Goal: Task Accomplishment & Management: Manage account settings

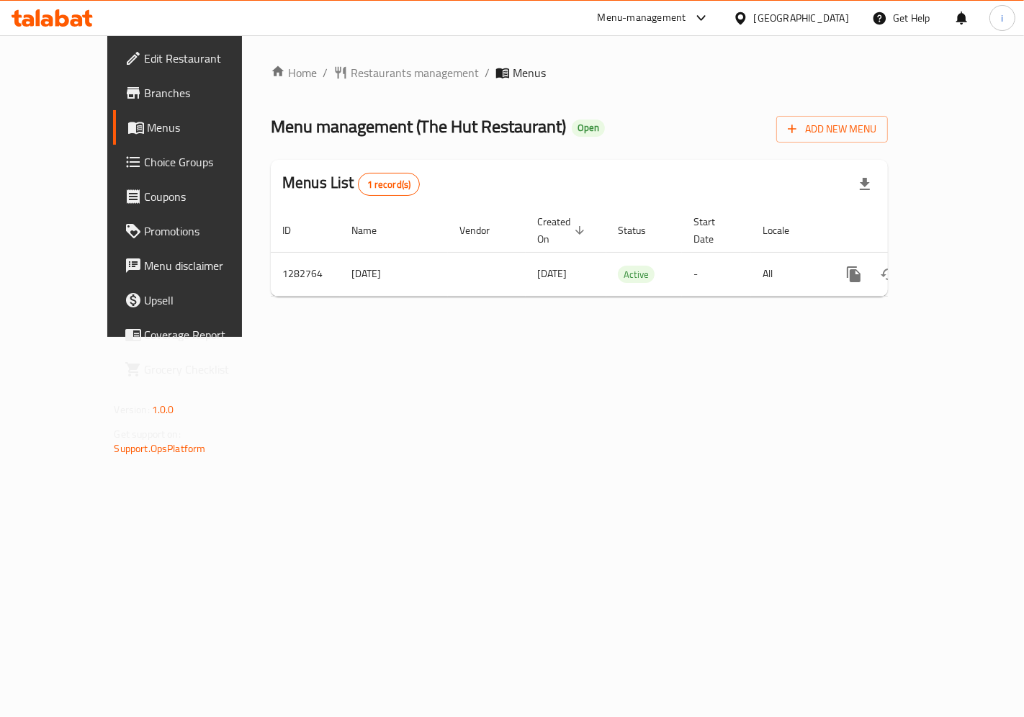
click at [145, 166] on span "Choice Groups" at bounding box center [206, 161] width 122 height 17
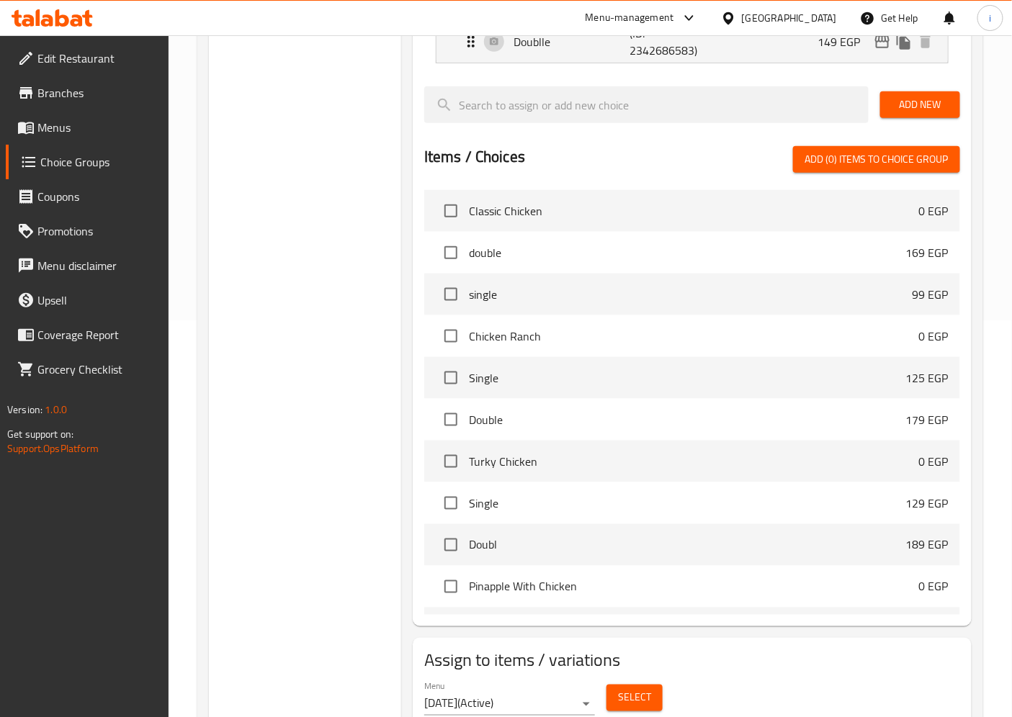
scroll to position [451, 0]
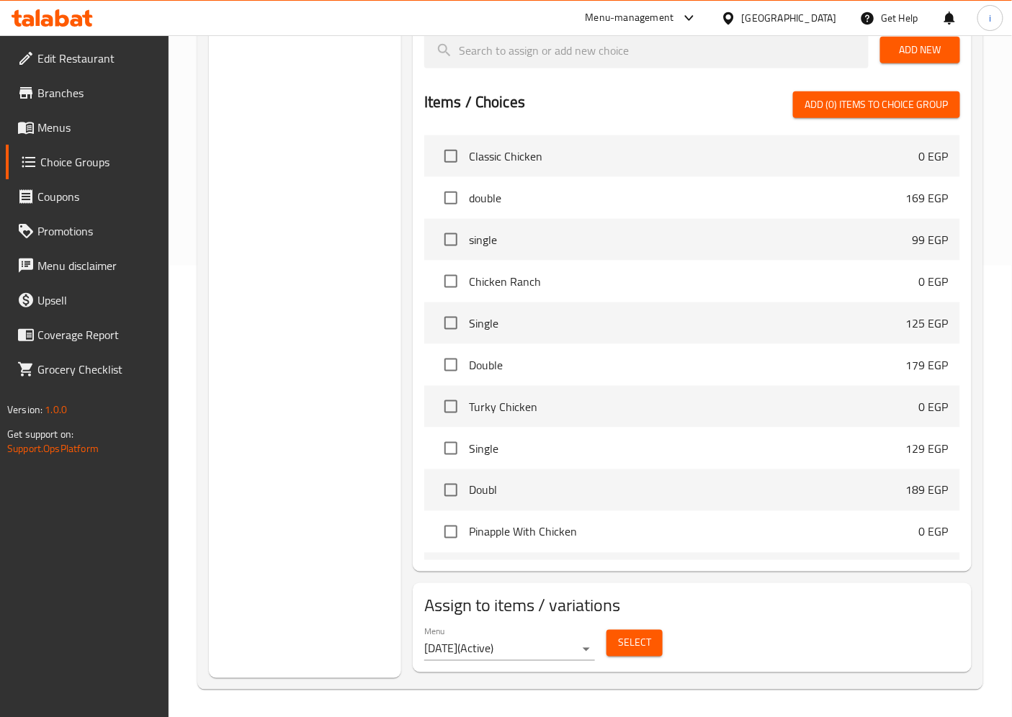
click at [652, 644] on button "Select" at bounding box center [634, 643] width 56 height 27
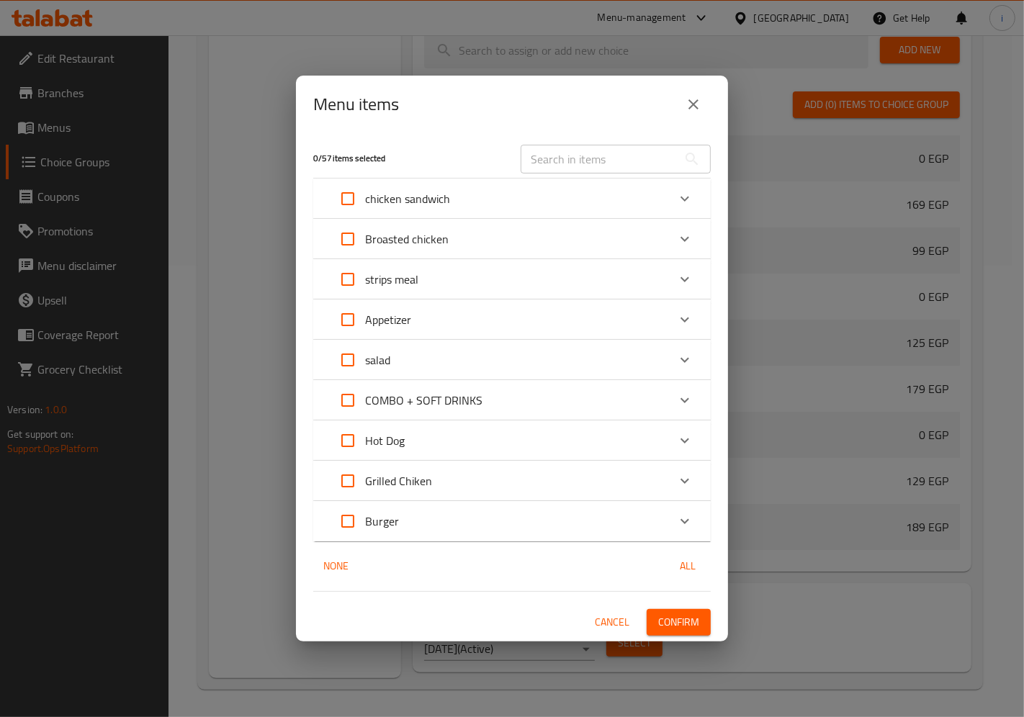
click at [679, 618] on span "Confirm" at bounding box center [678, 622] width 41 height 18
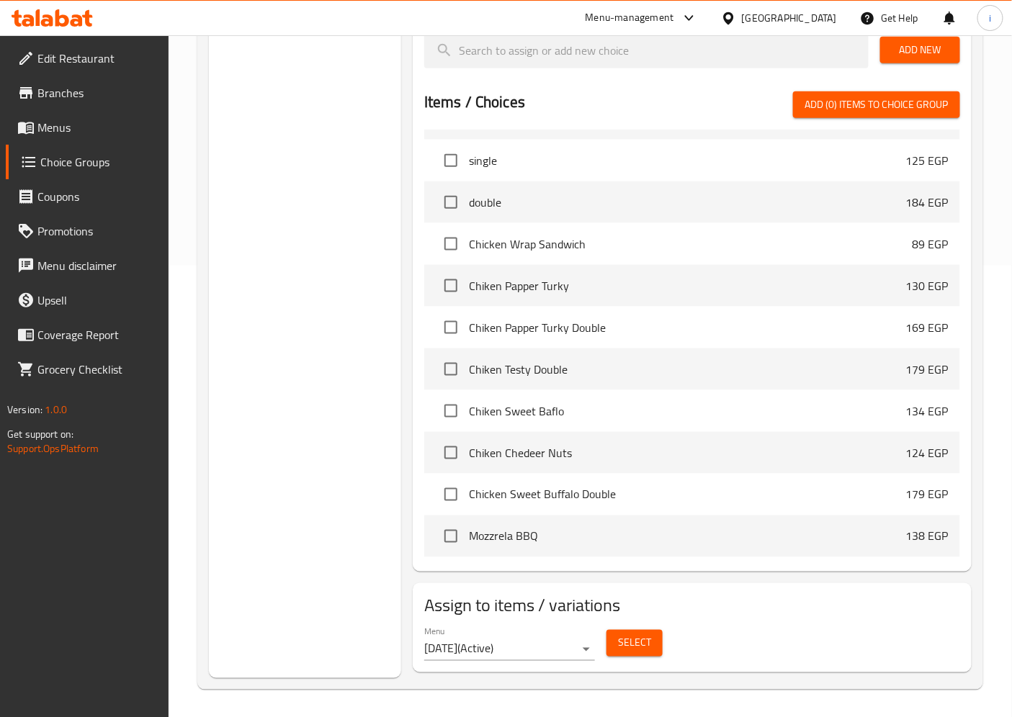
click at [635, 638] on span "Select" at bounding box center [634, 643] width 33 height 18
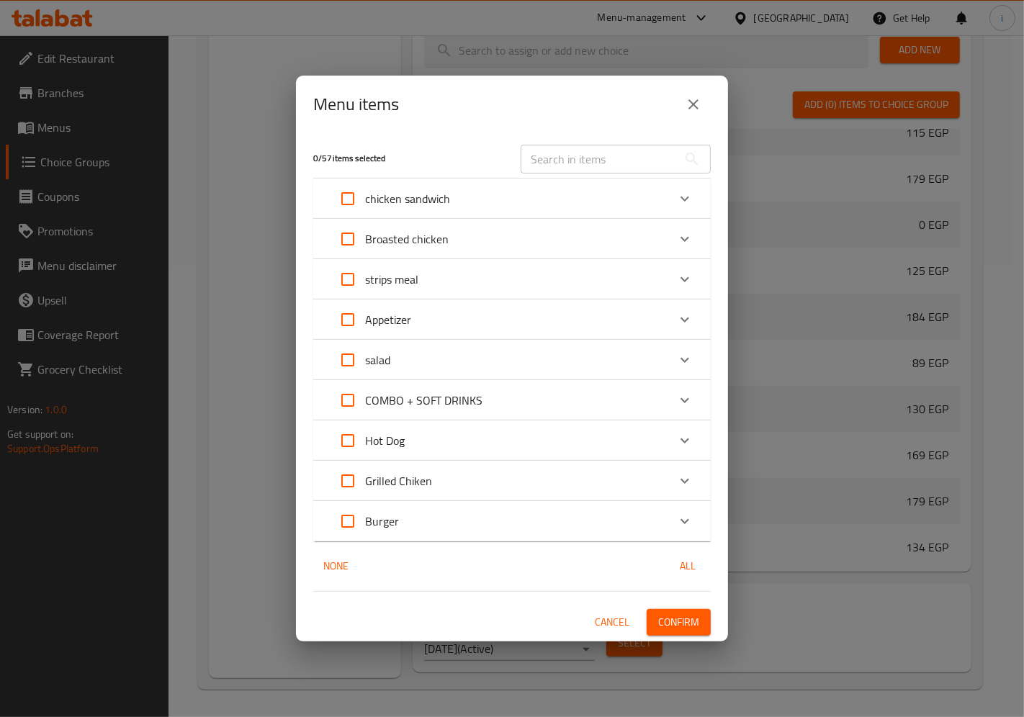
click at [688, 563] on span "All" at bounding box center [687, 566] width 35 height 18
checkbox input "true"
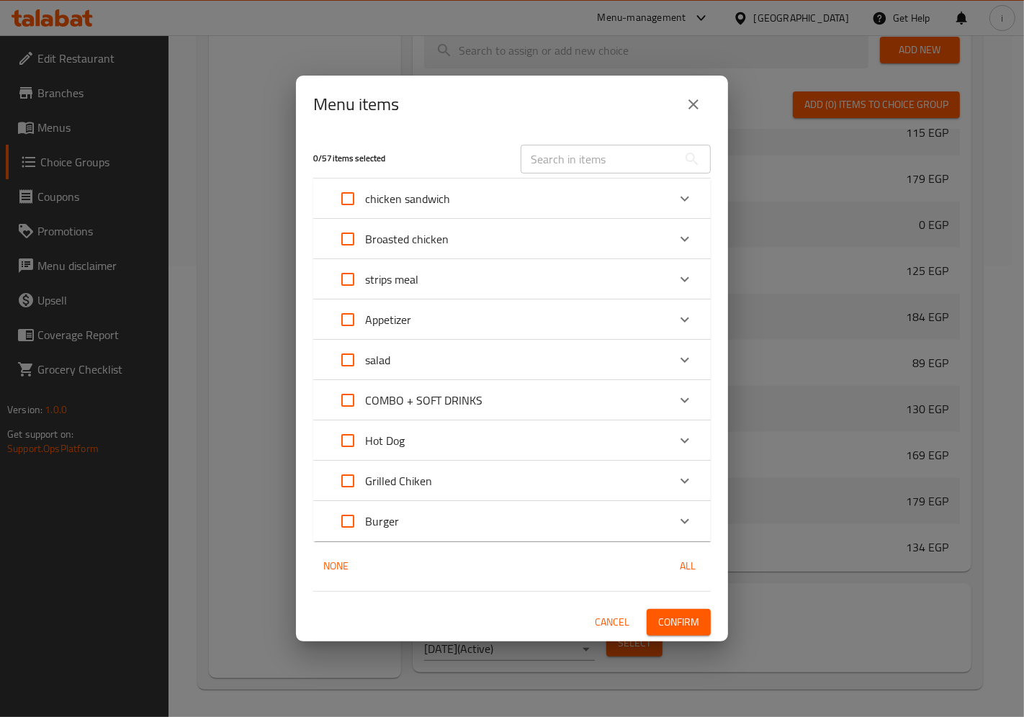
checkbox input "true"
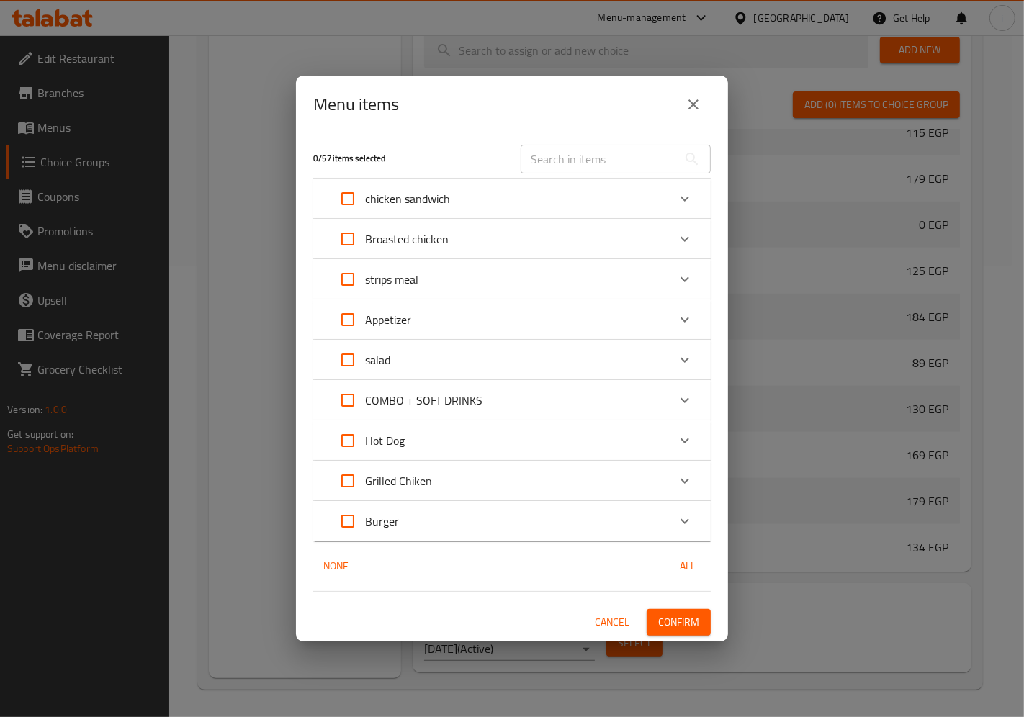
checkbox input "true"
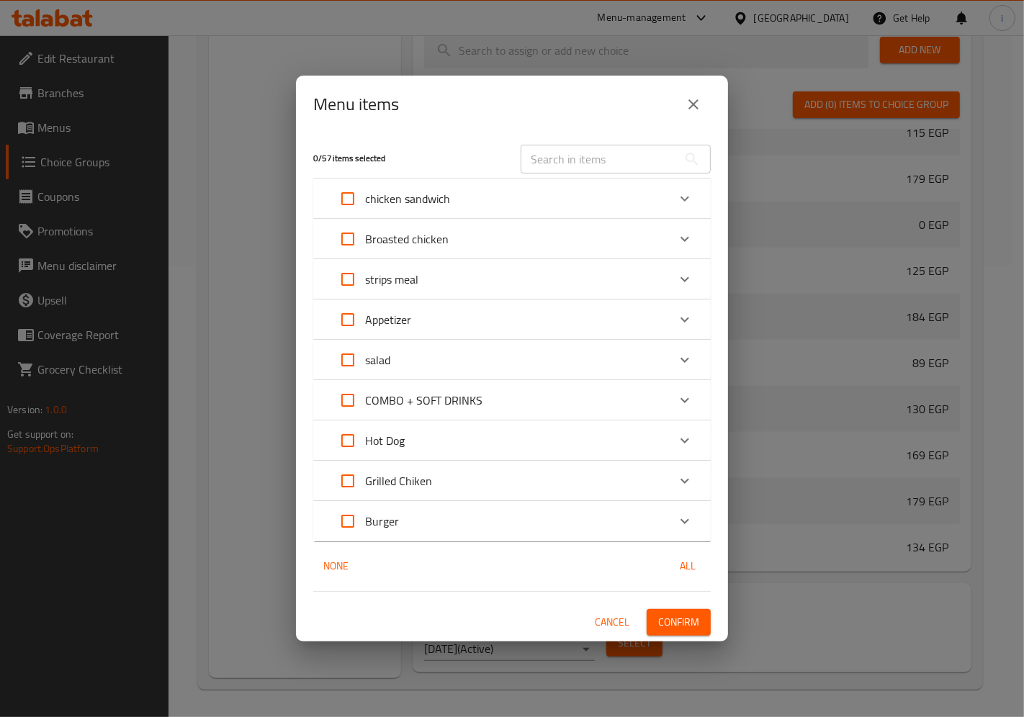
checkbox input "true"
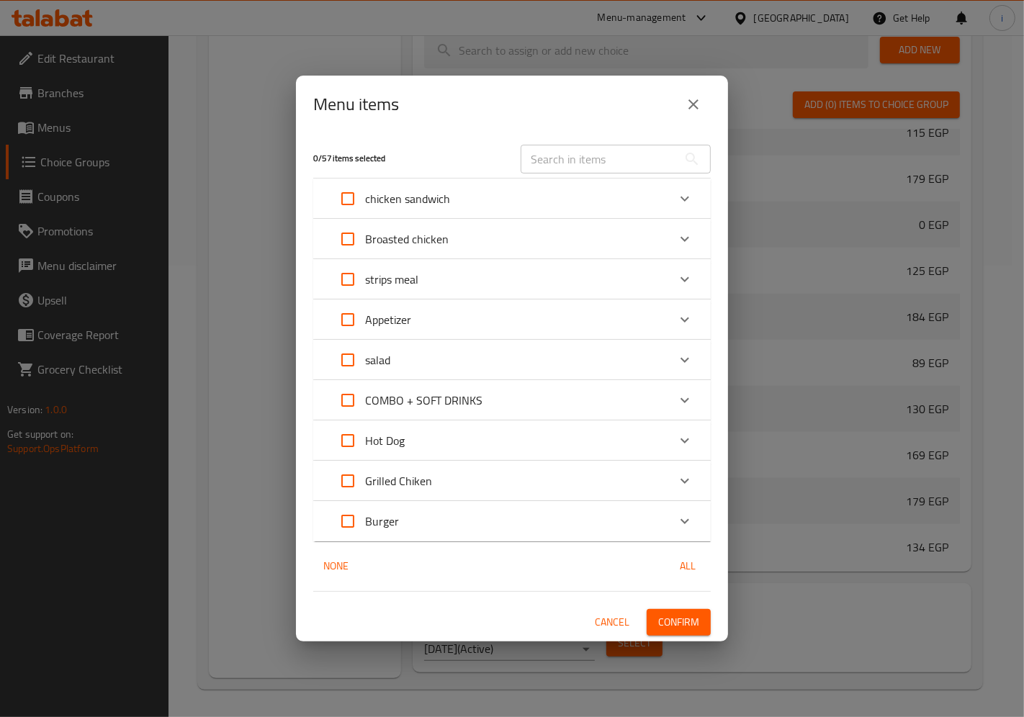
checkbox input "true"
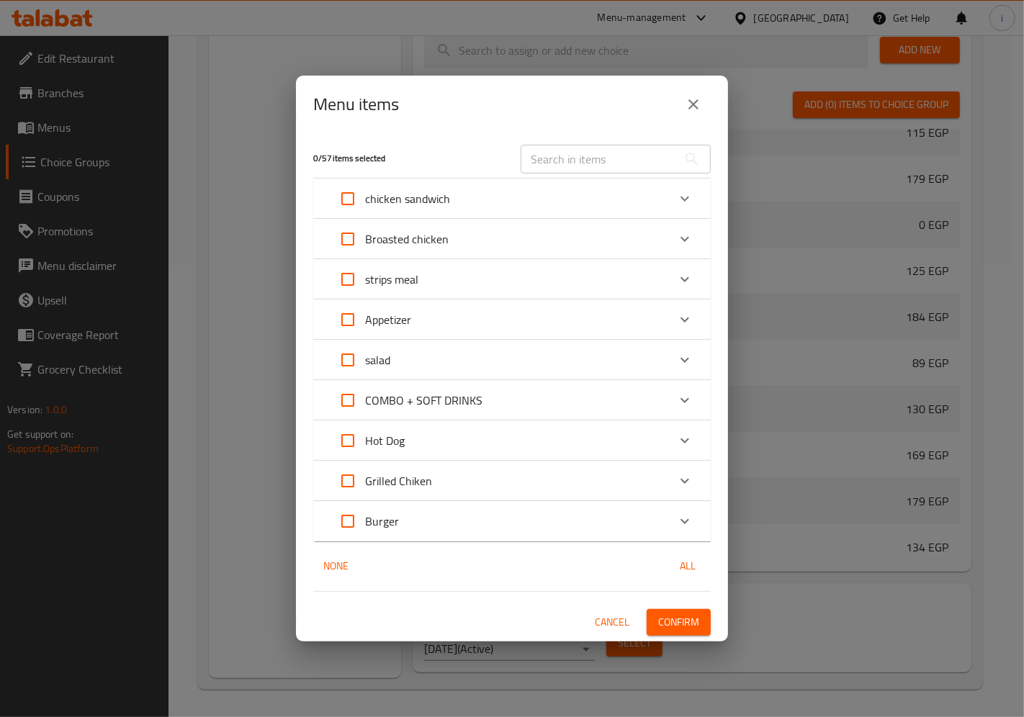
checkbox input "true"
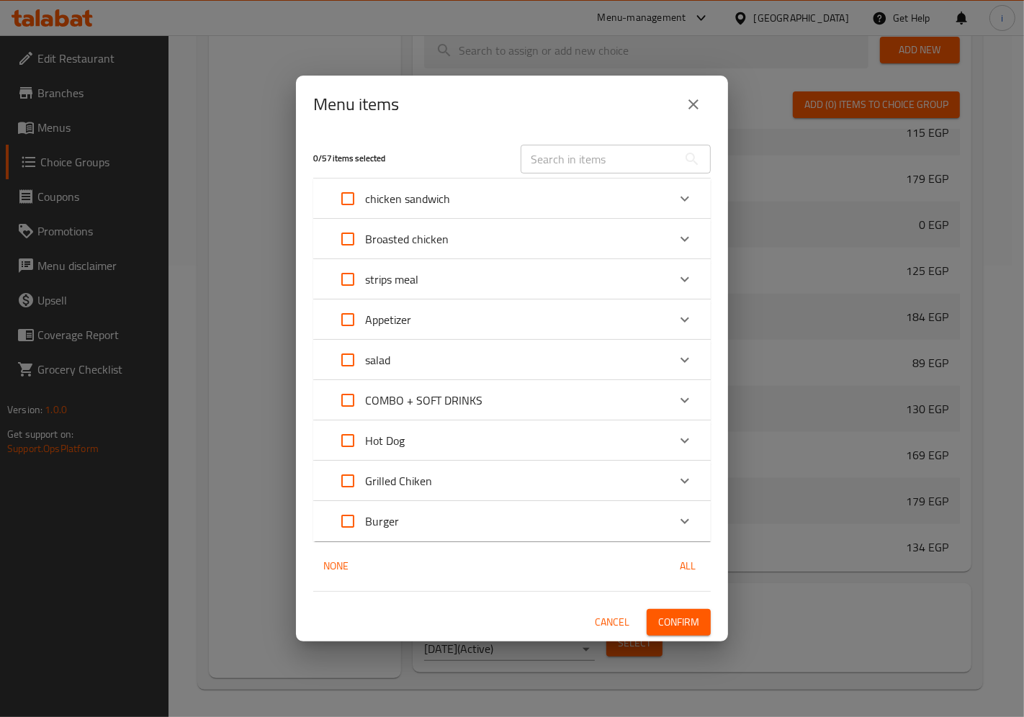
checkbox input "true"
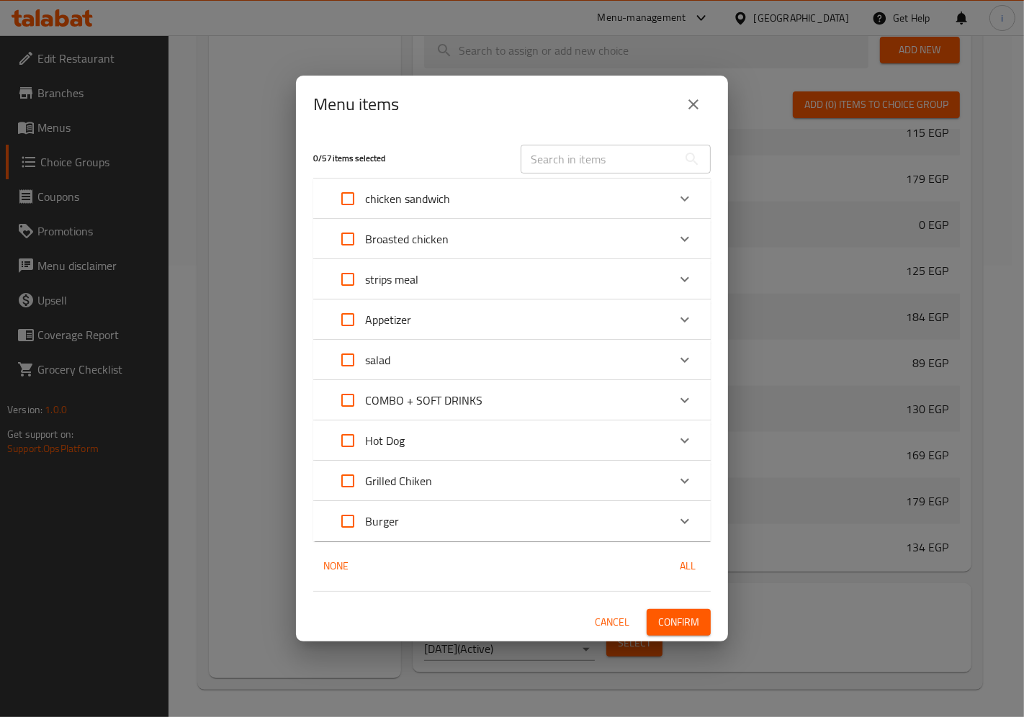
checkbox input "true"
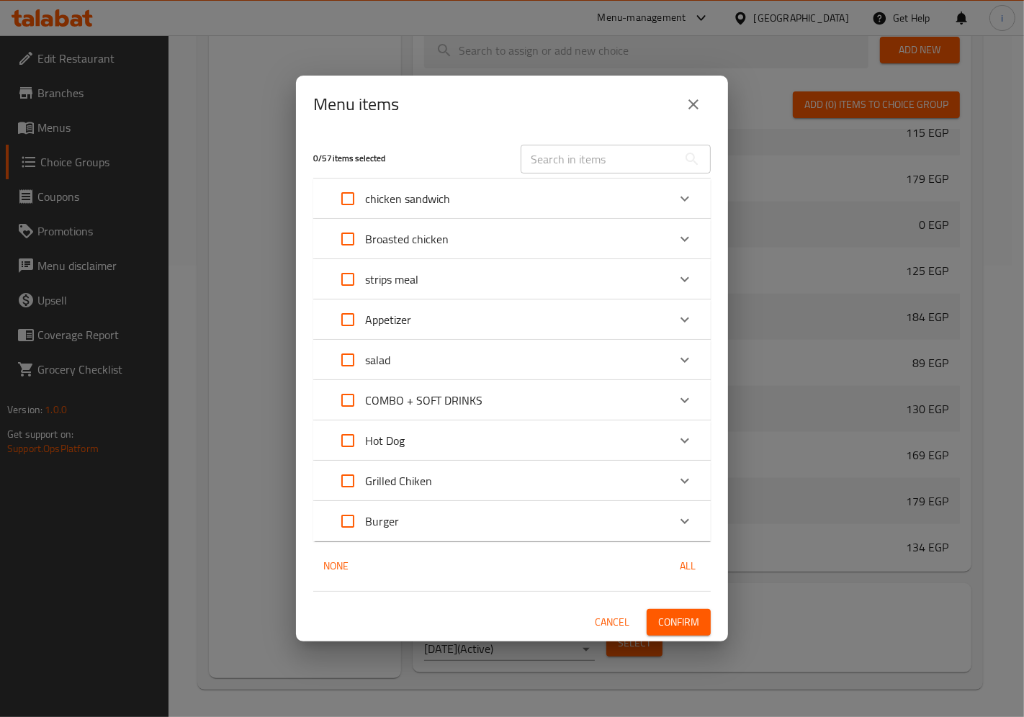
checkbox input "true"
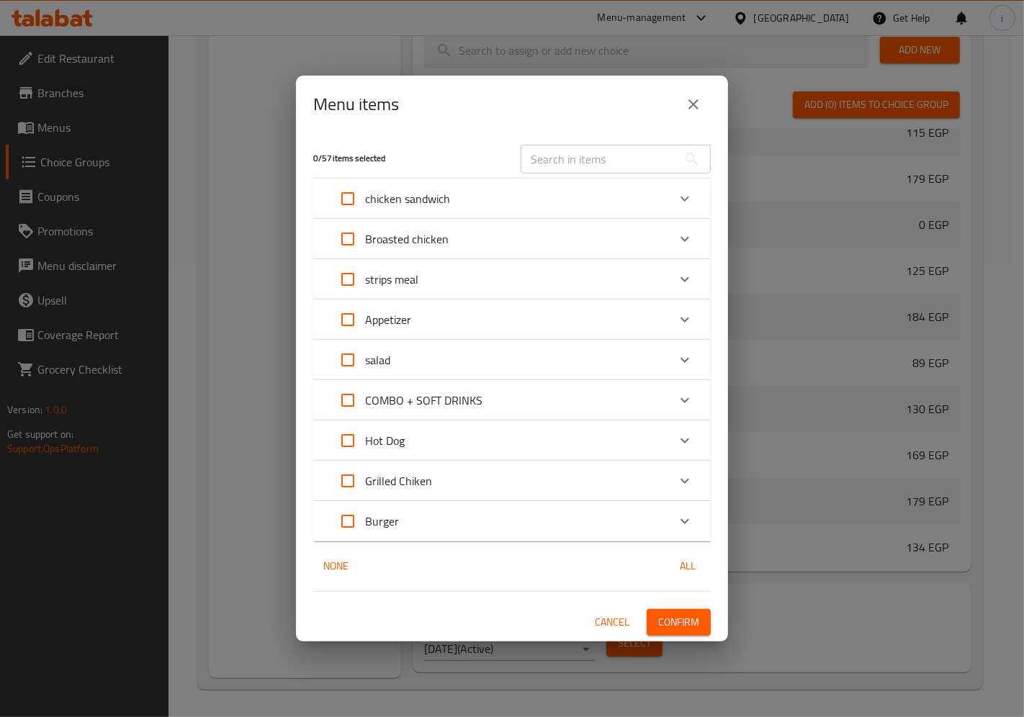
checkbox input "true"
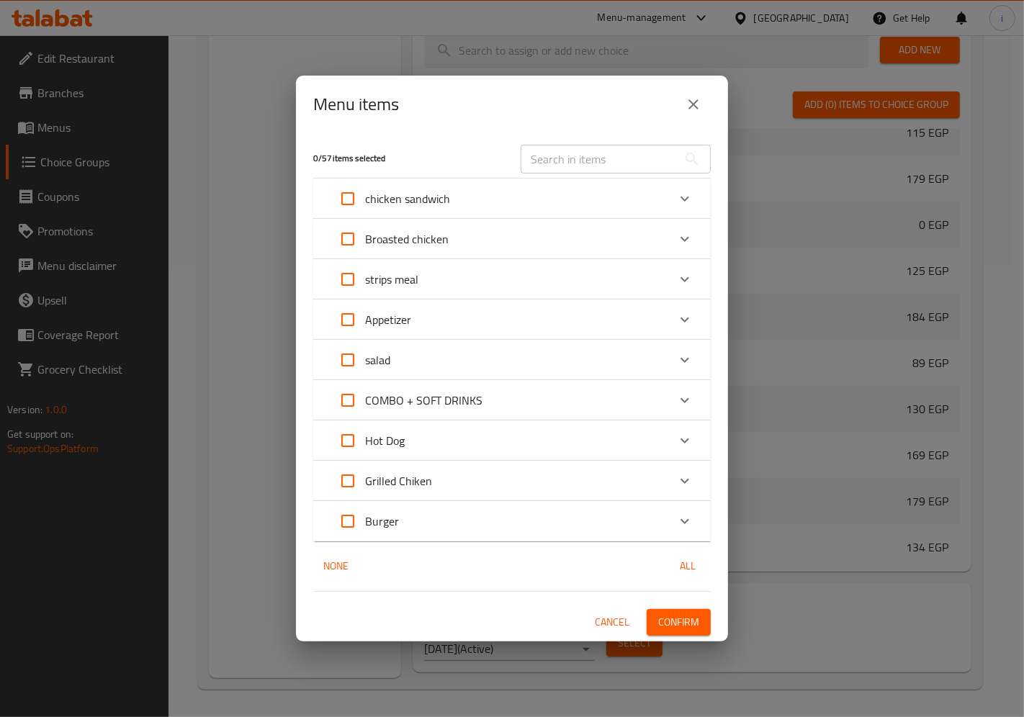
checkbox input "true"
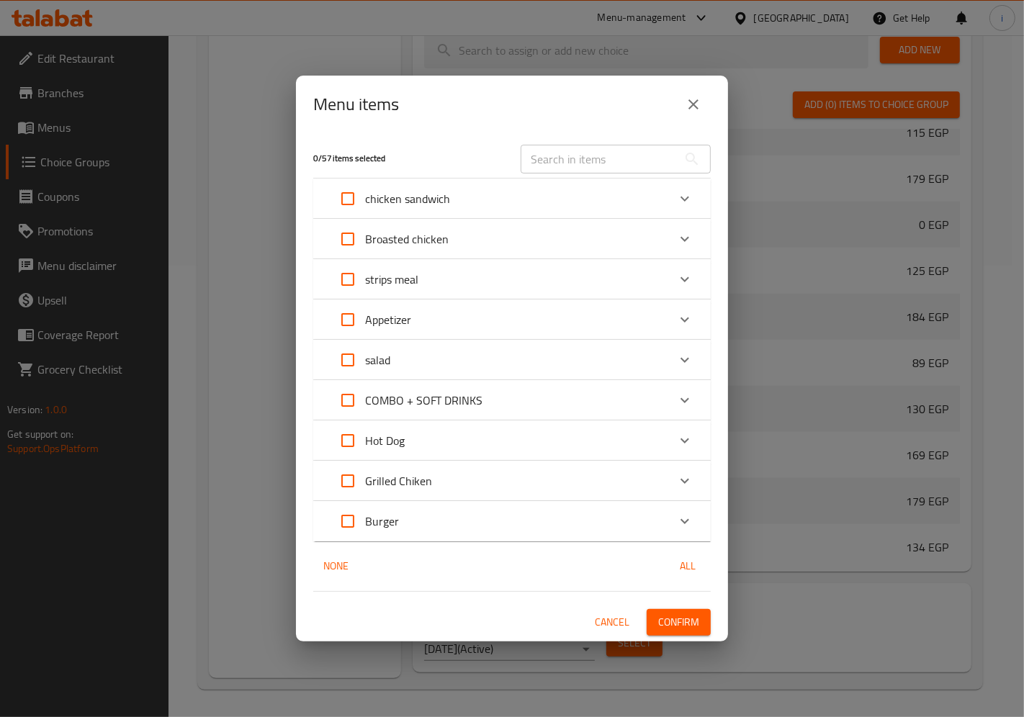
checkbox input "true"
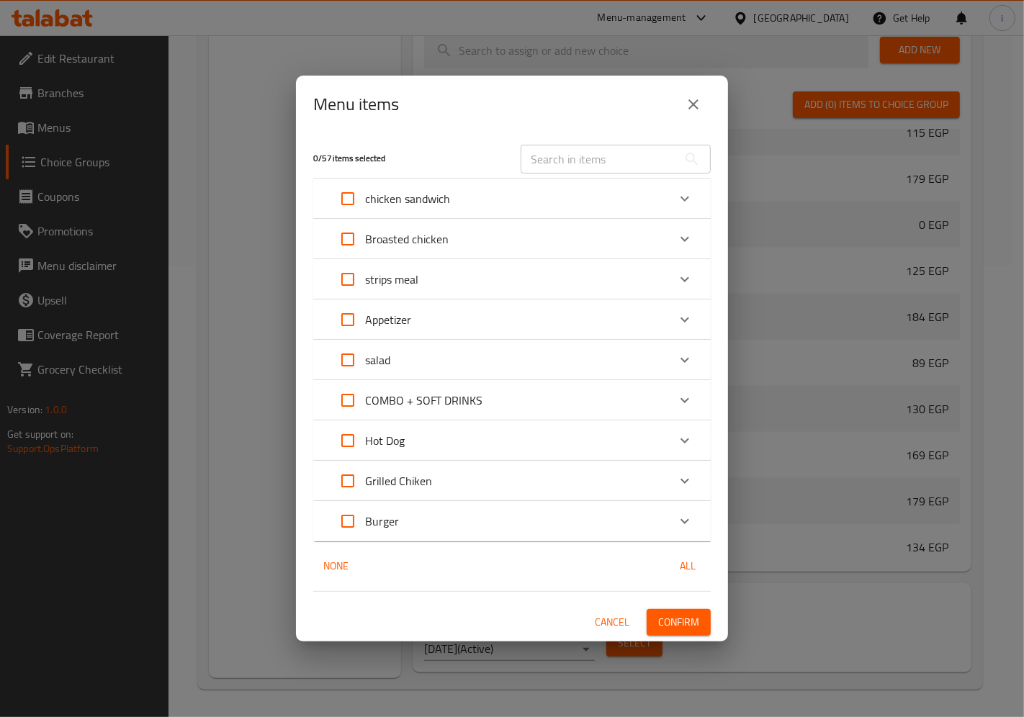
checkbox input "true"
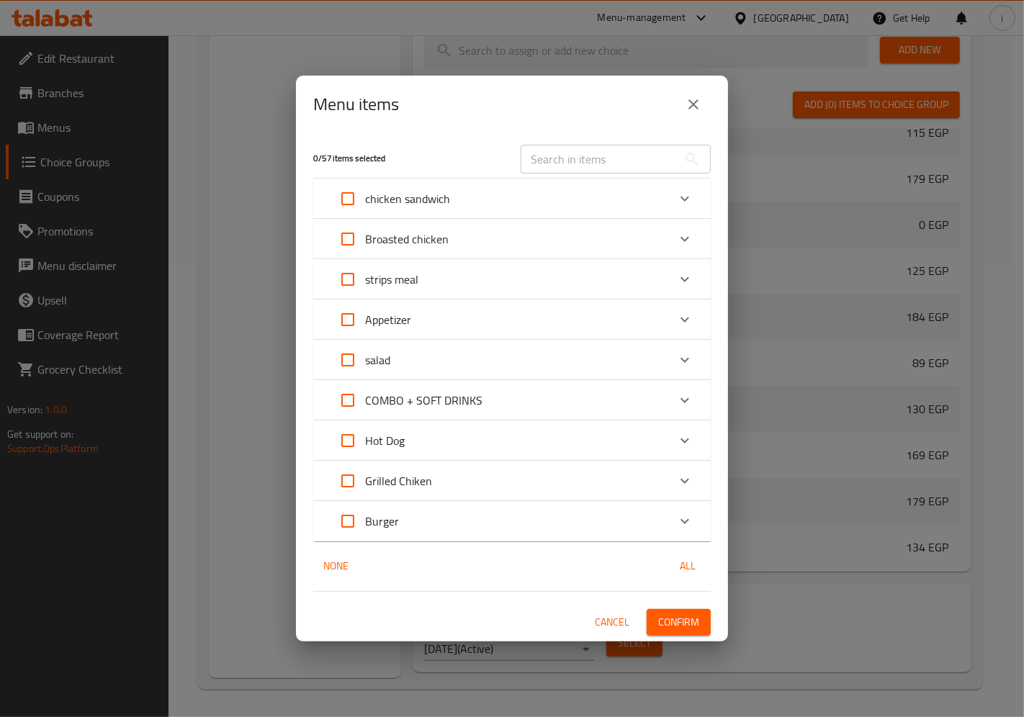
checkbox input "true"
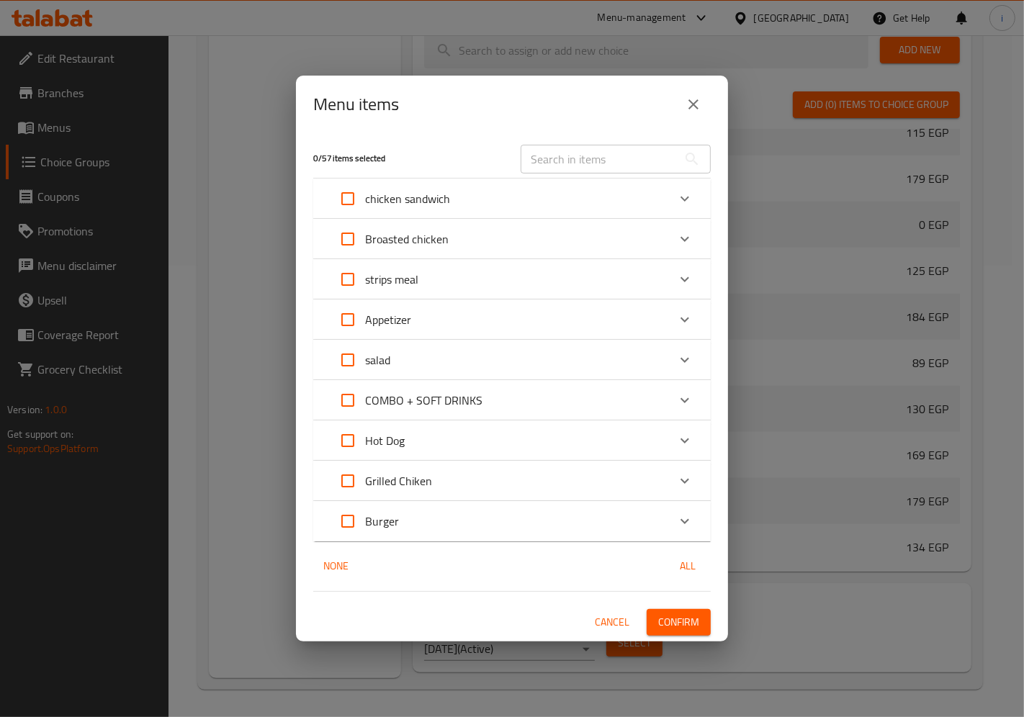
checkbox input "true"
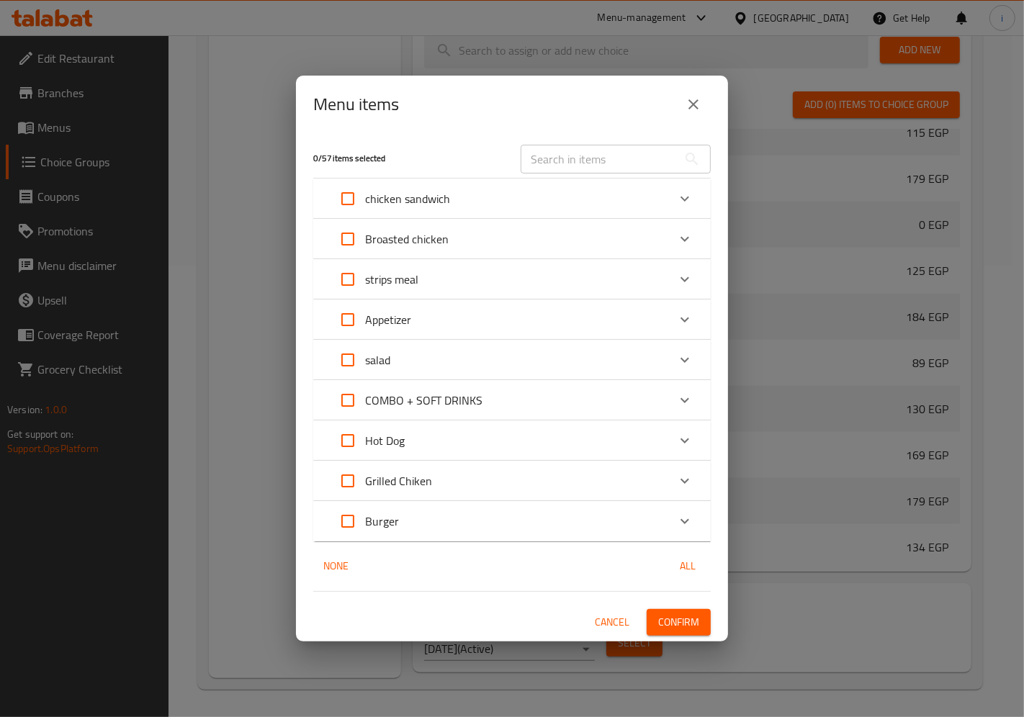
checkbox input "true"
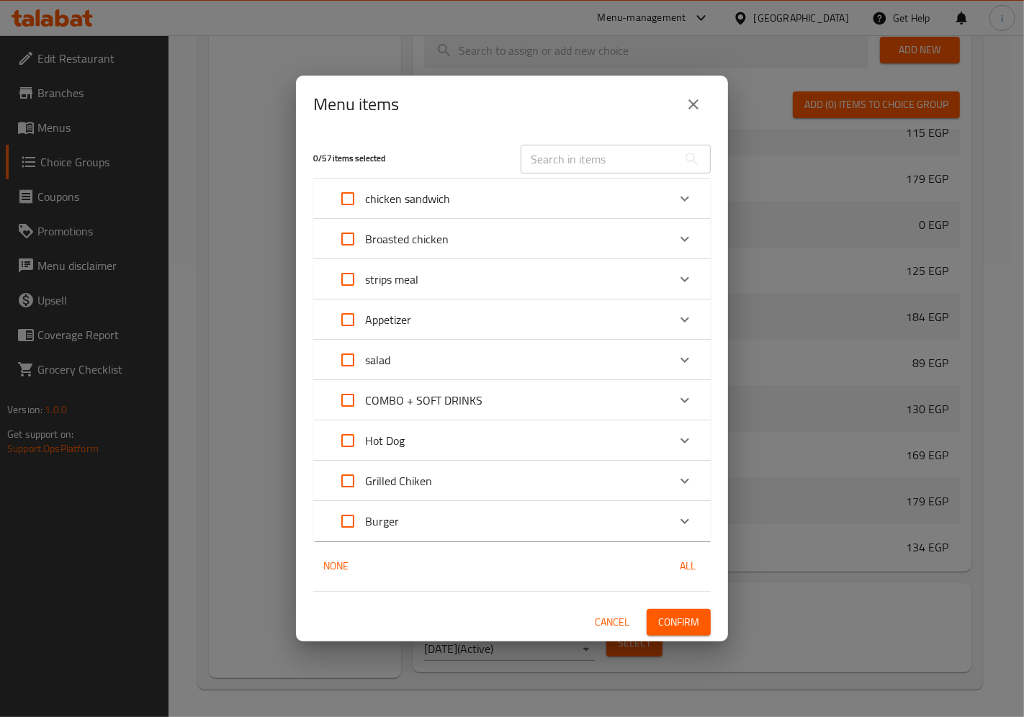
checkbox input "true"
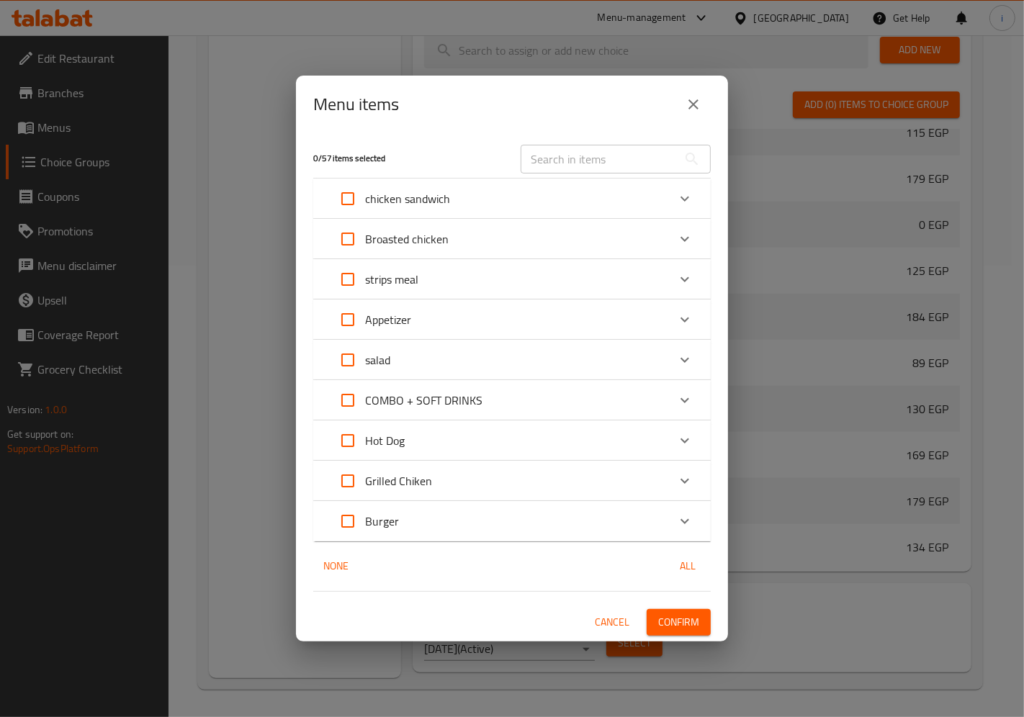
checkbox input "true"
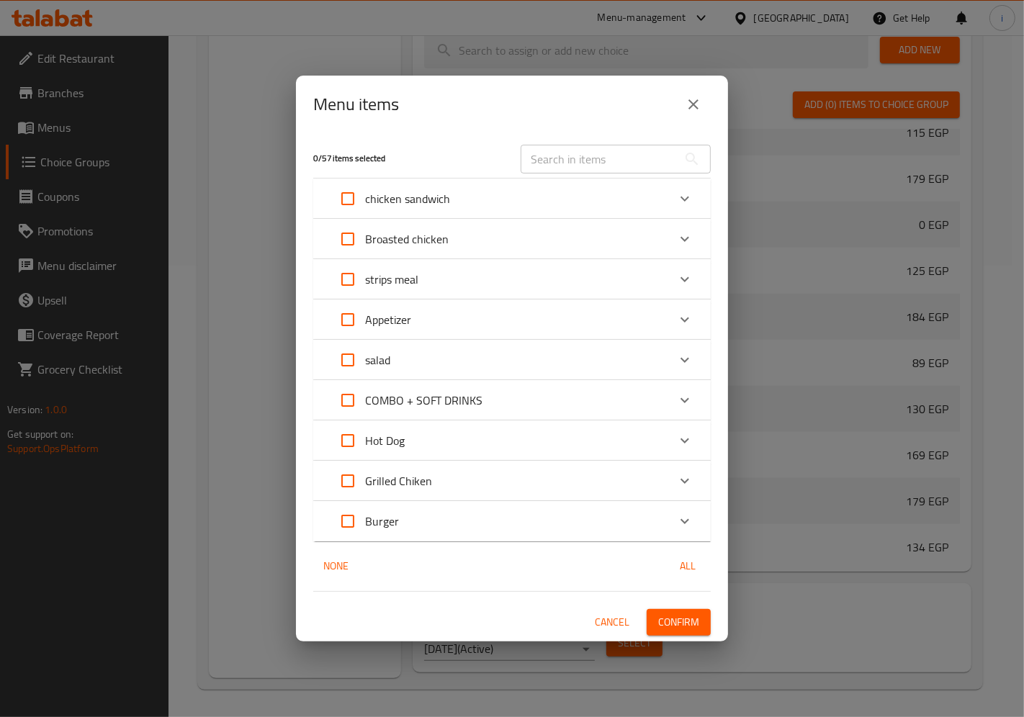
checkbox input "true"
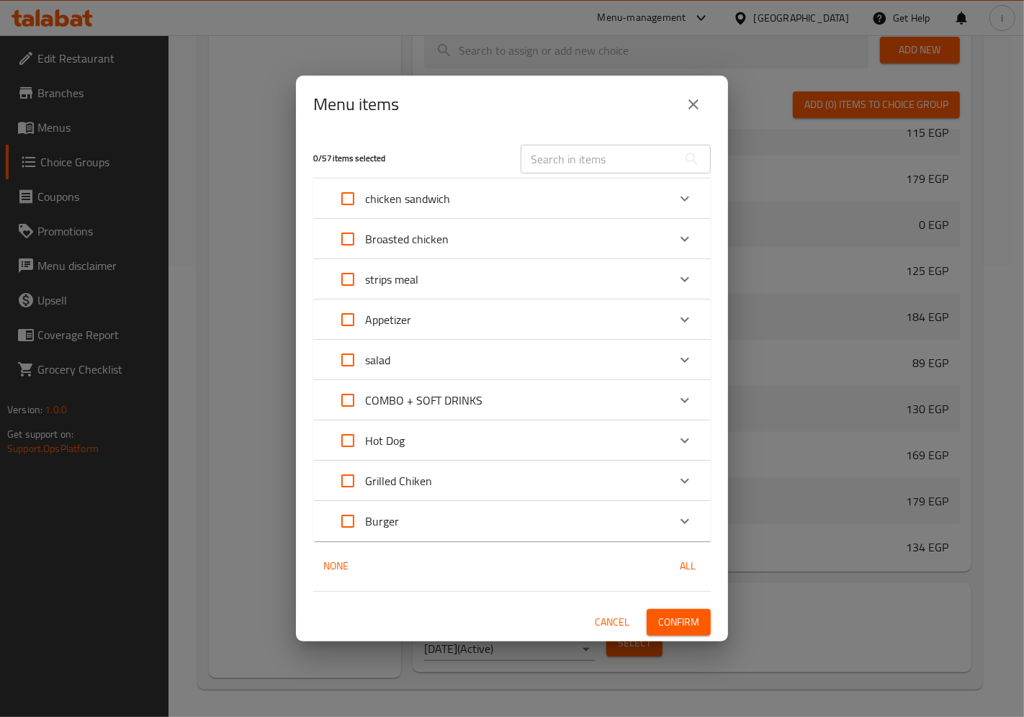
checkbox input "true"
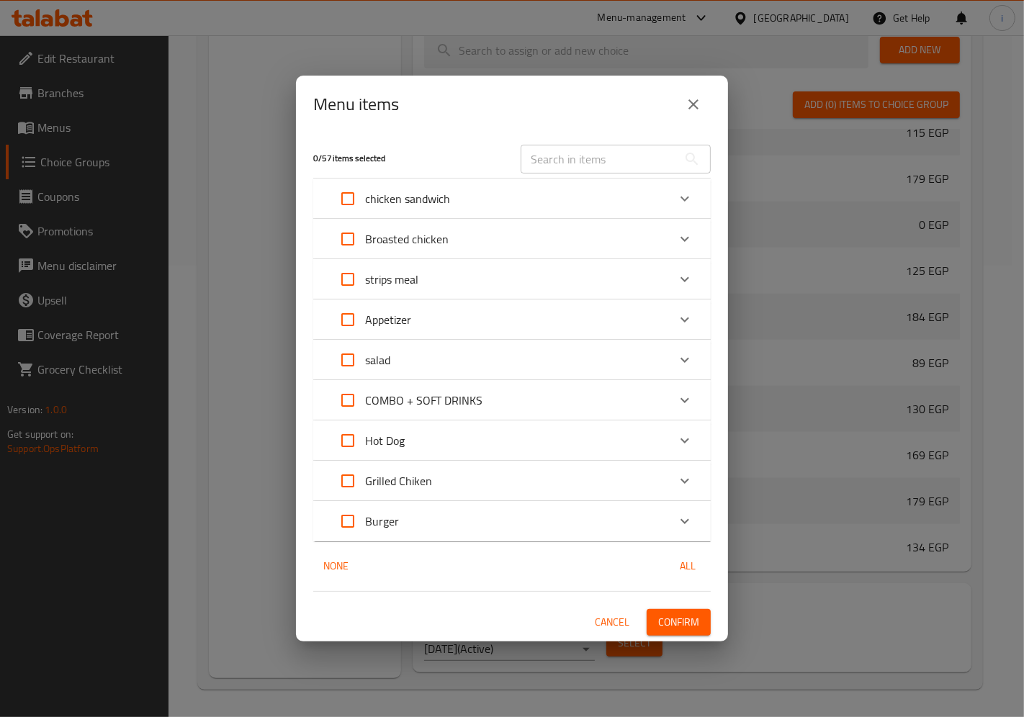
checkbox input "true"
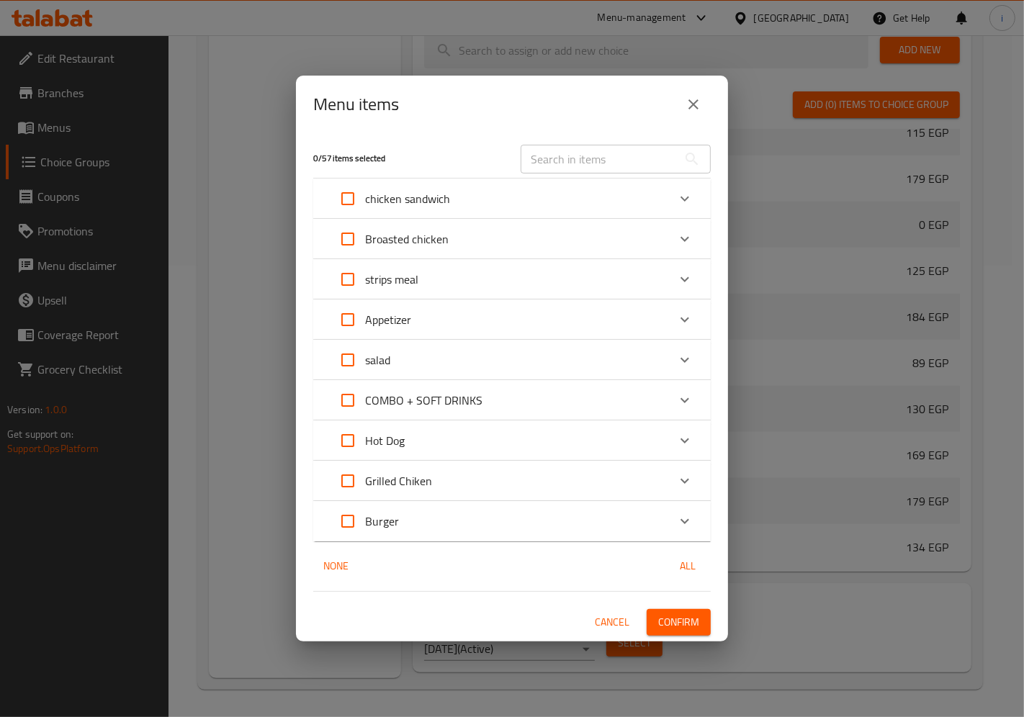
checkbox input "true"
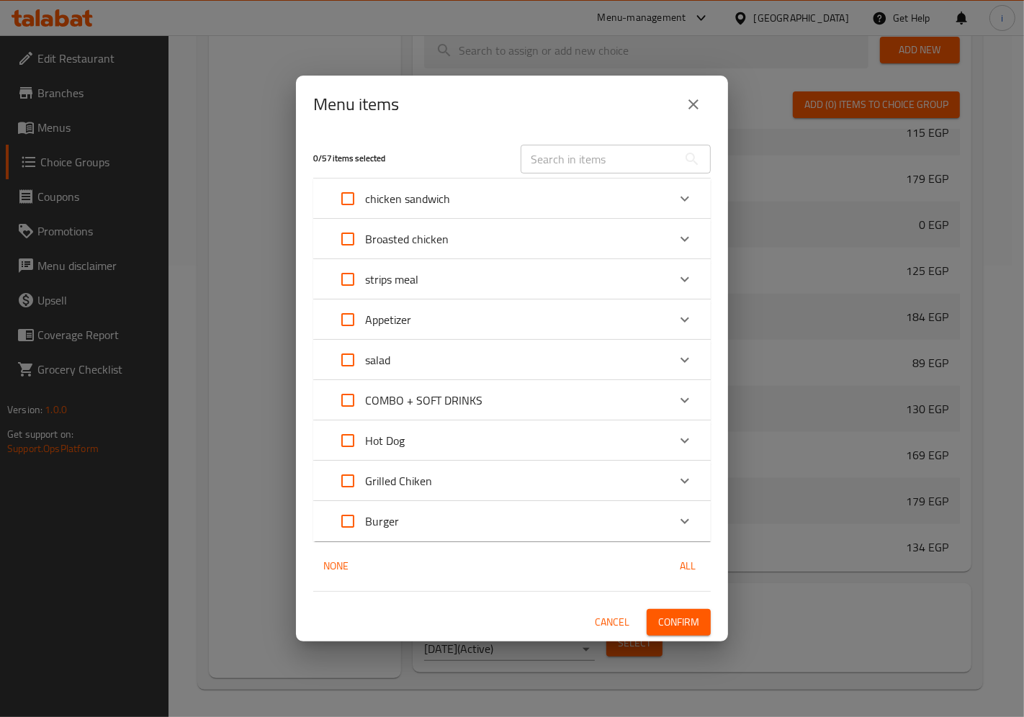
checkbox input "true"
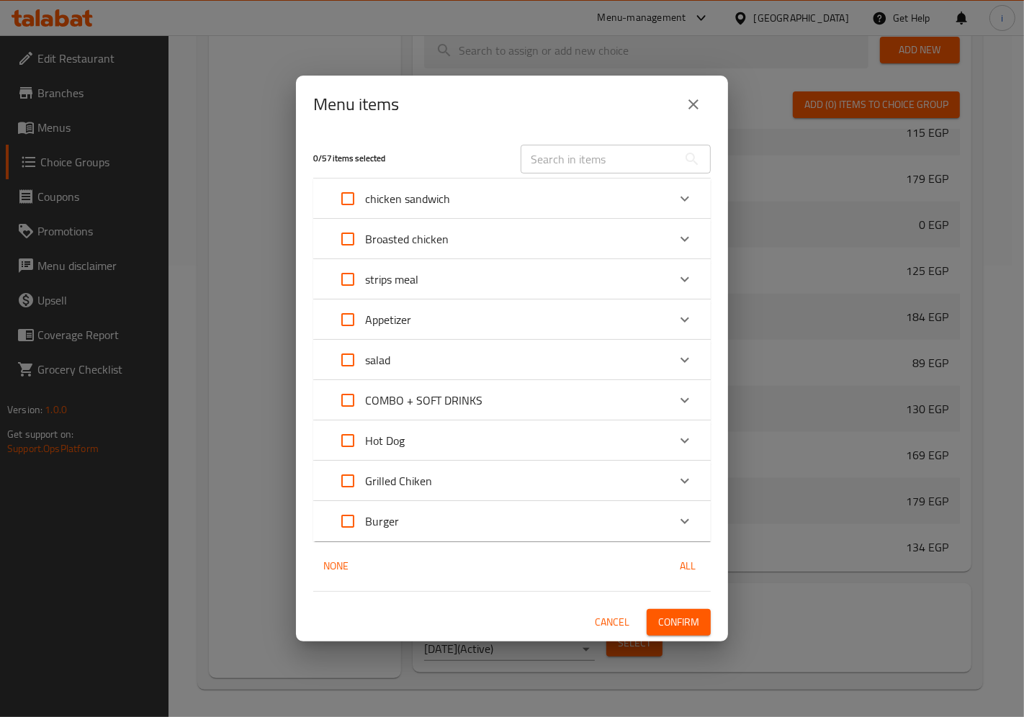
checkbox input "true"
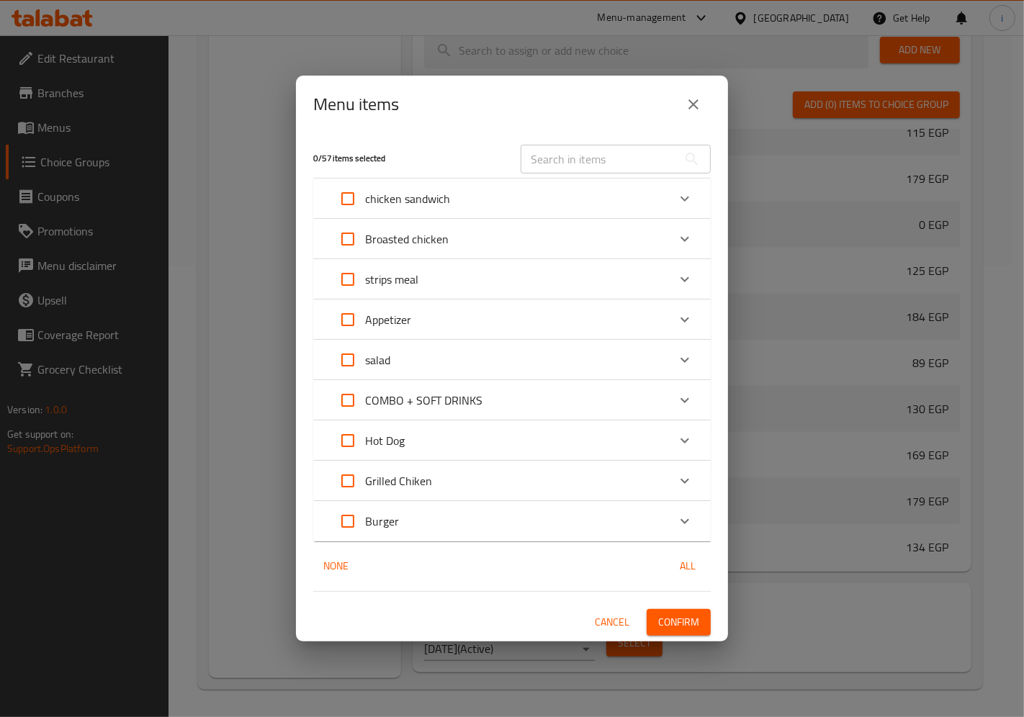
checkbox input "true"
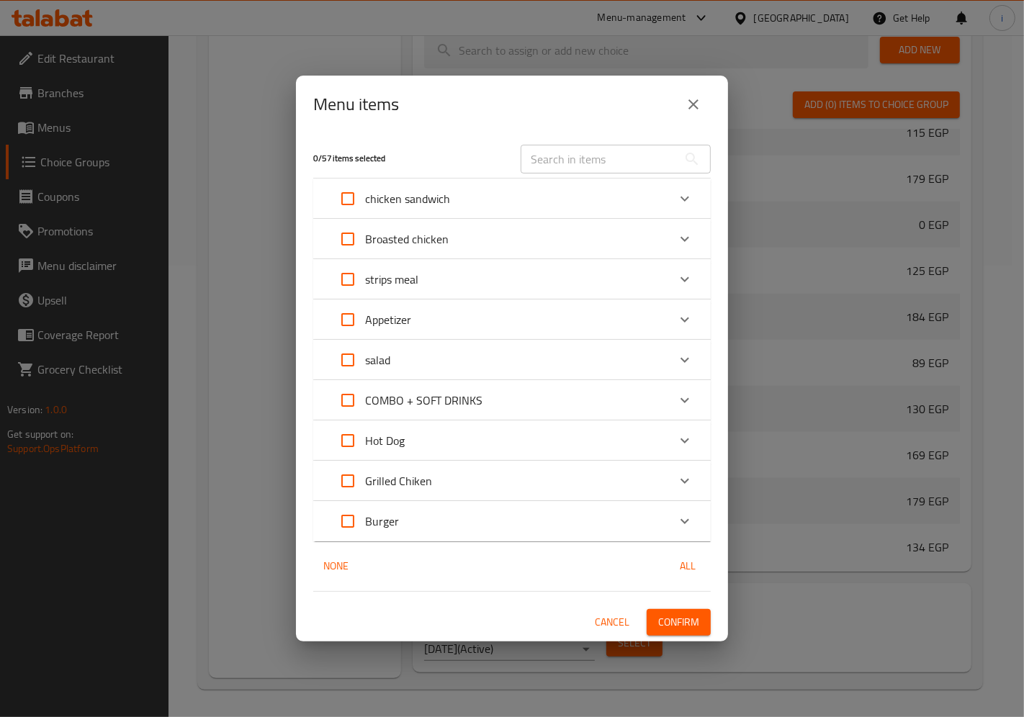
checkbox input "true"
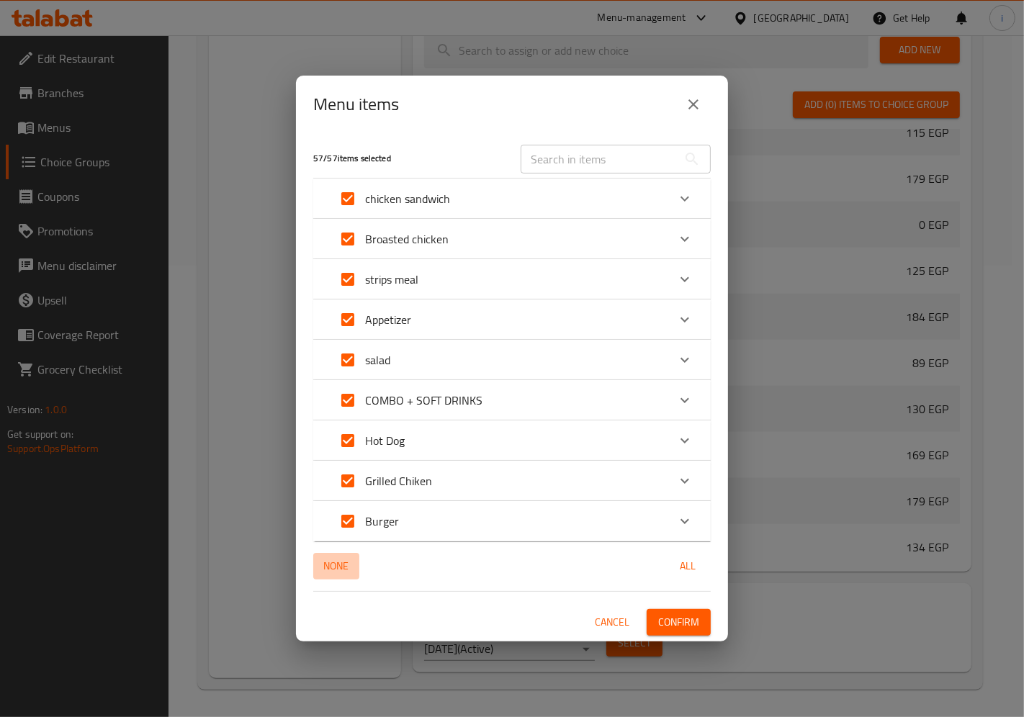
click at [334, 565] on span "None" at bounding box center [336, 566] width 35 height 18
checkbox input "false"
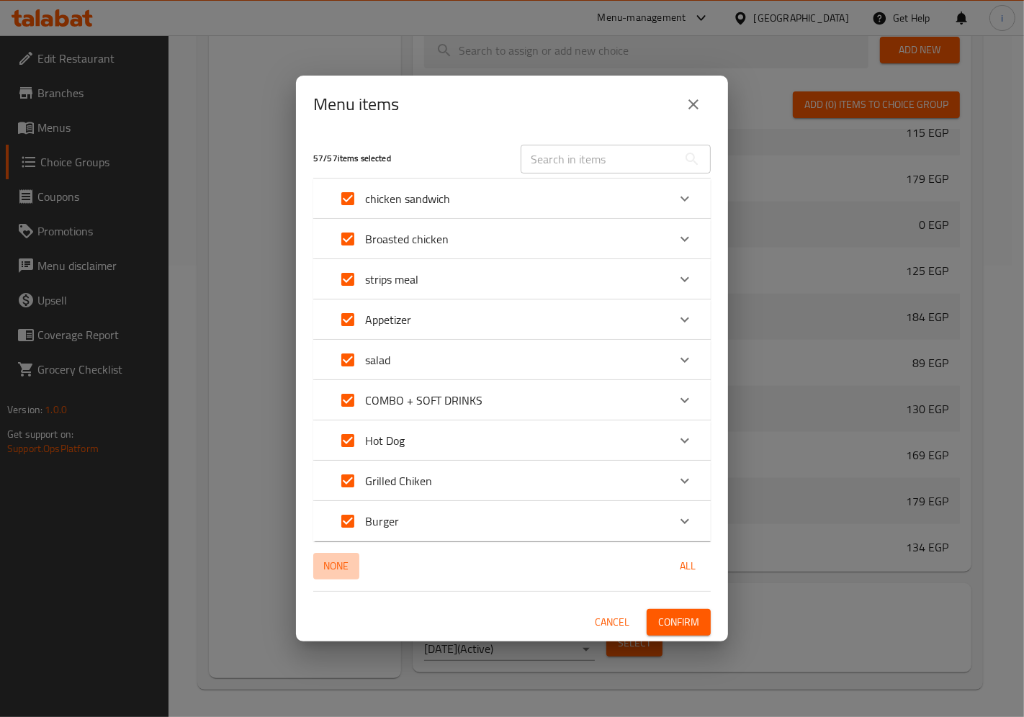
checkbox input "false"
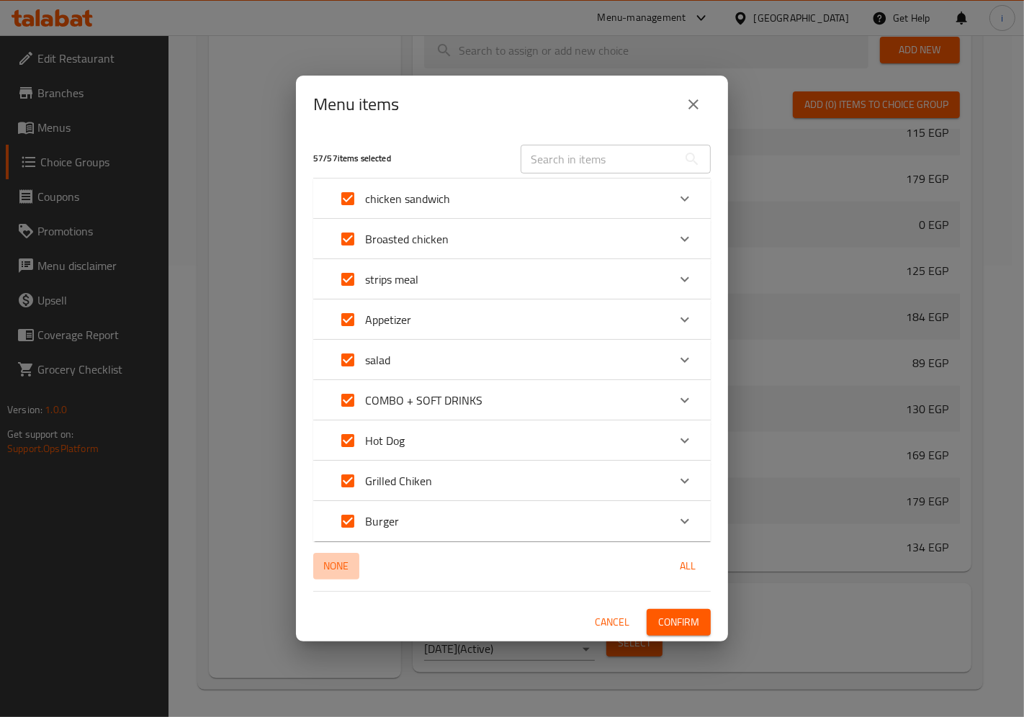
checkbox input "false"
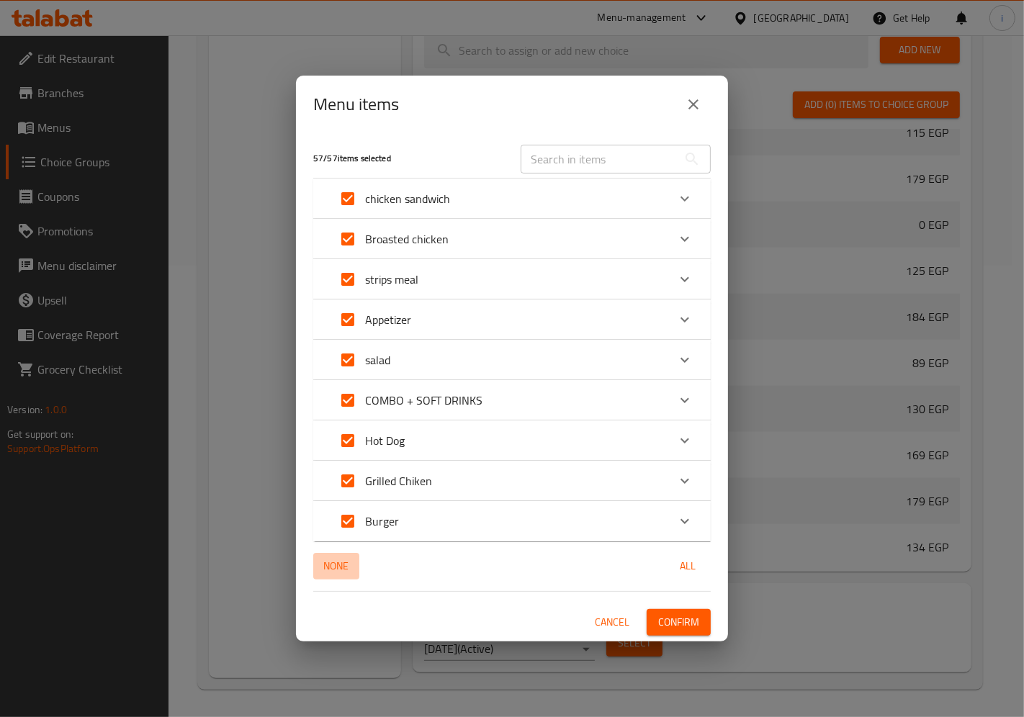
checkbox input "false"
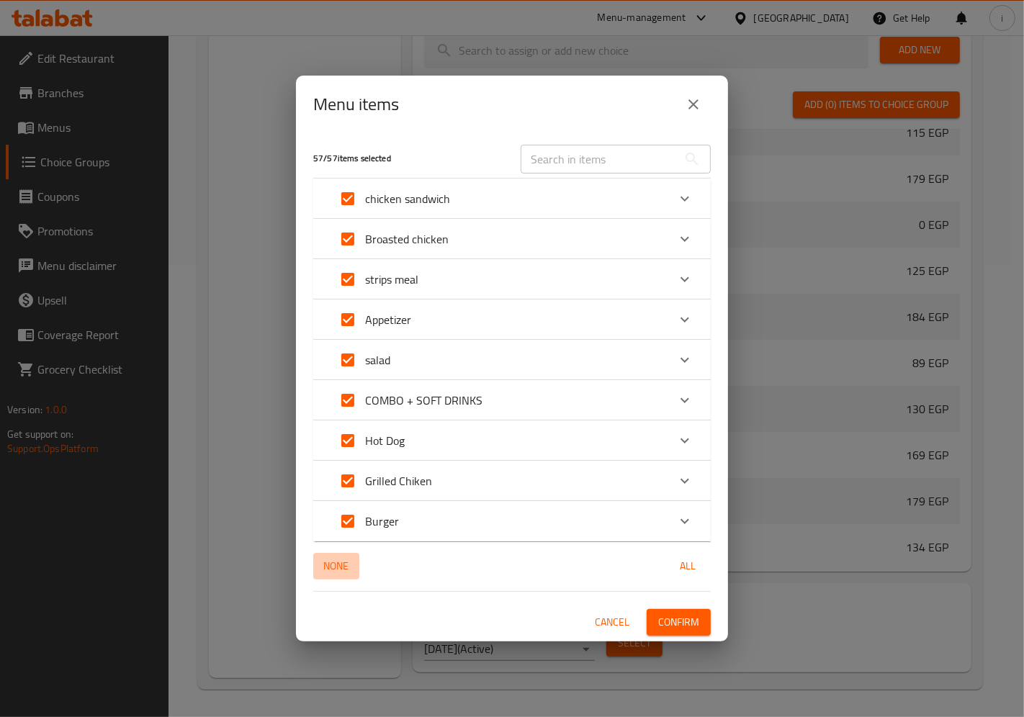
checkbox input "false"
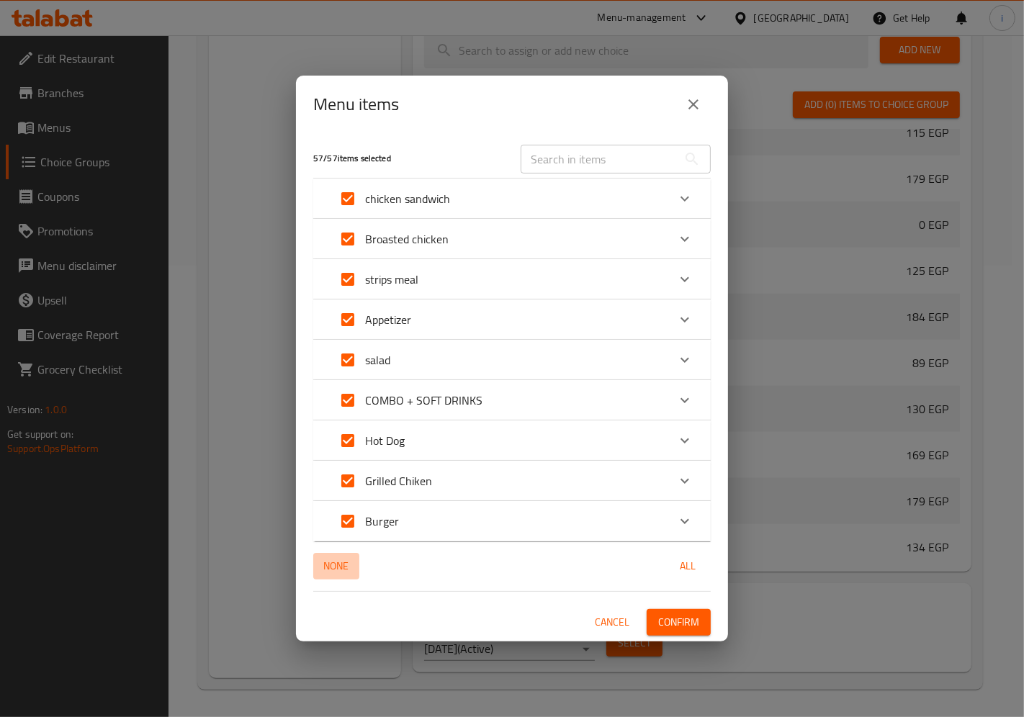
checkbox input "false"
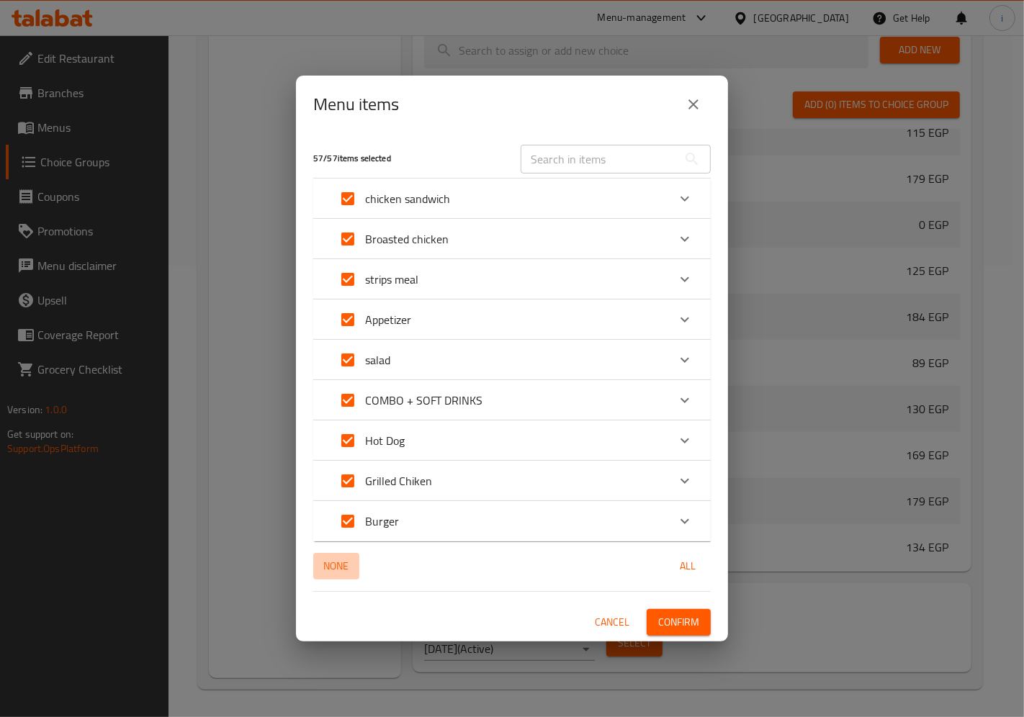
checkbox input "false"
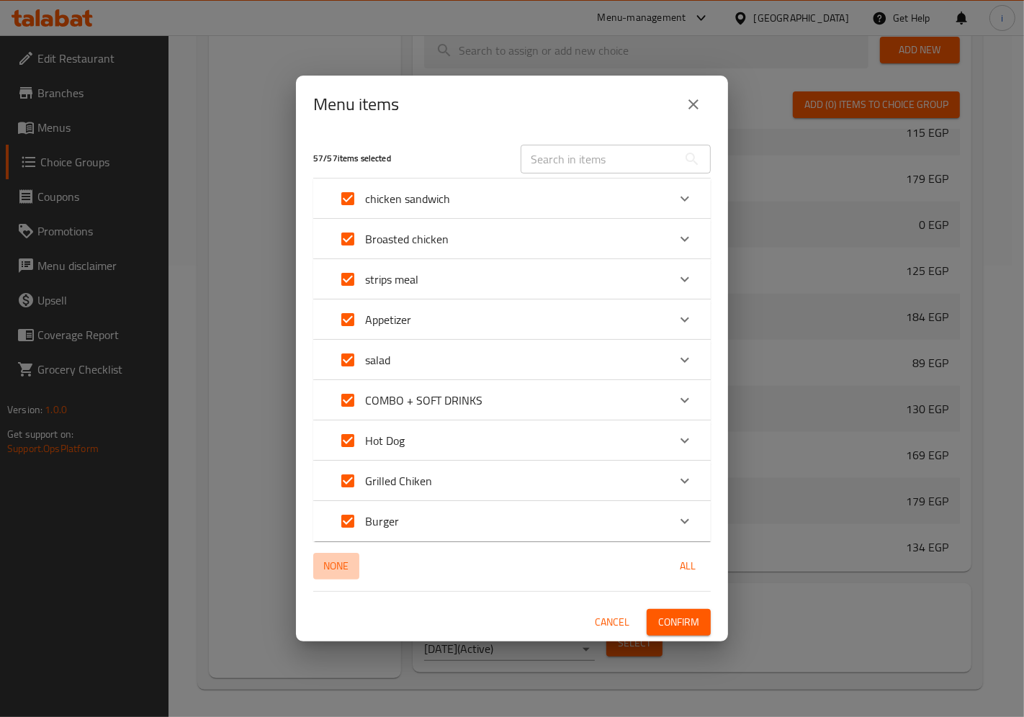
checkbox input "false"
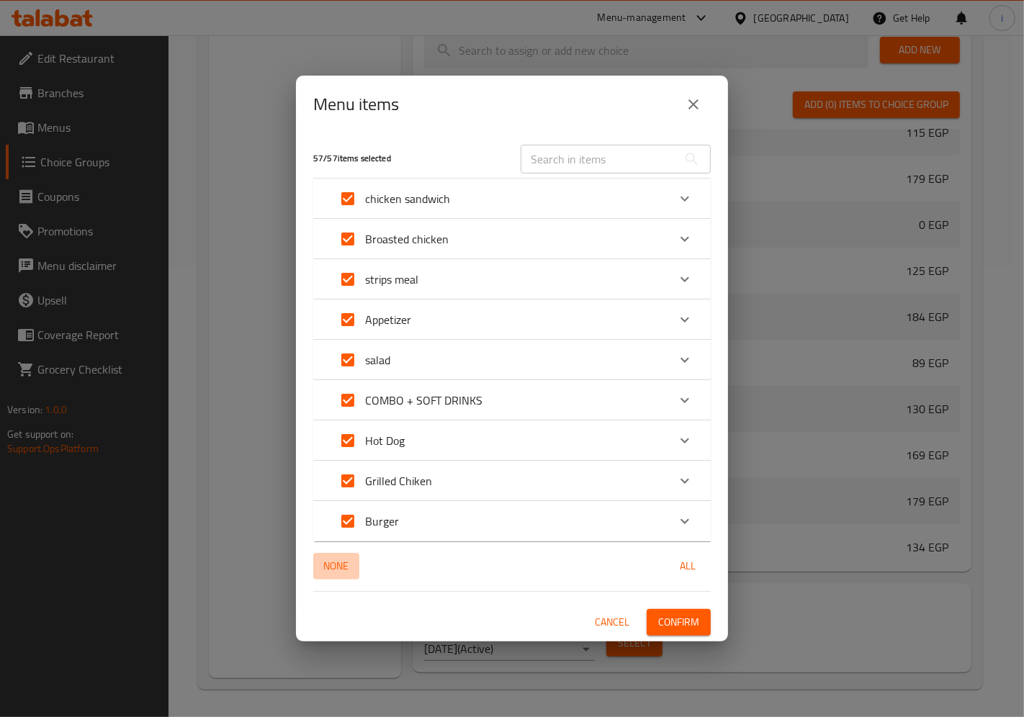
checkbox input "false"
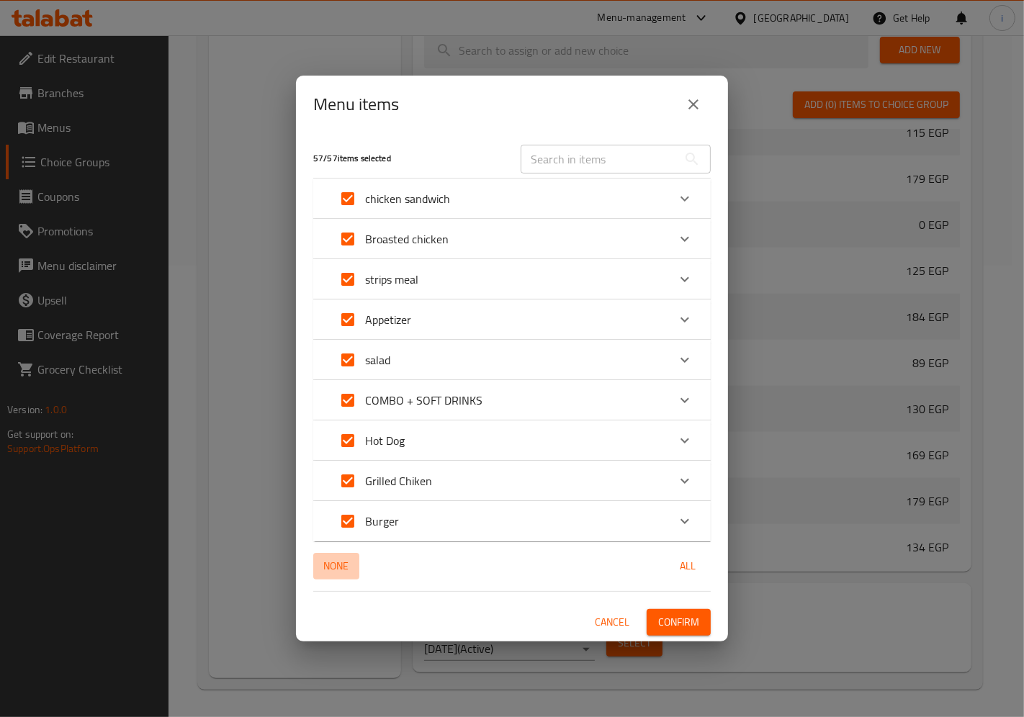
checkbox input "false"
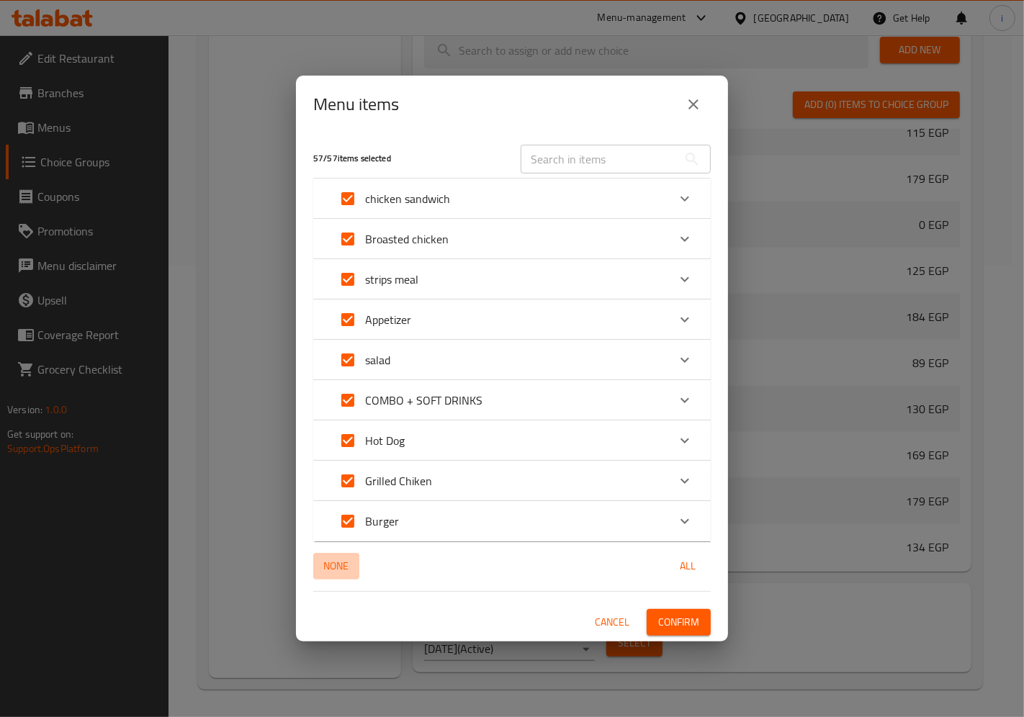
checkbox input "false"
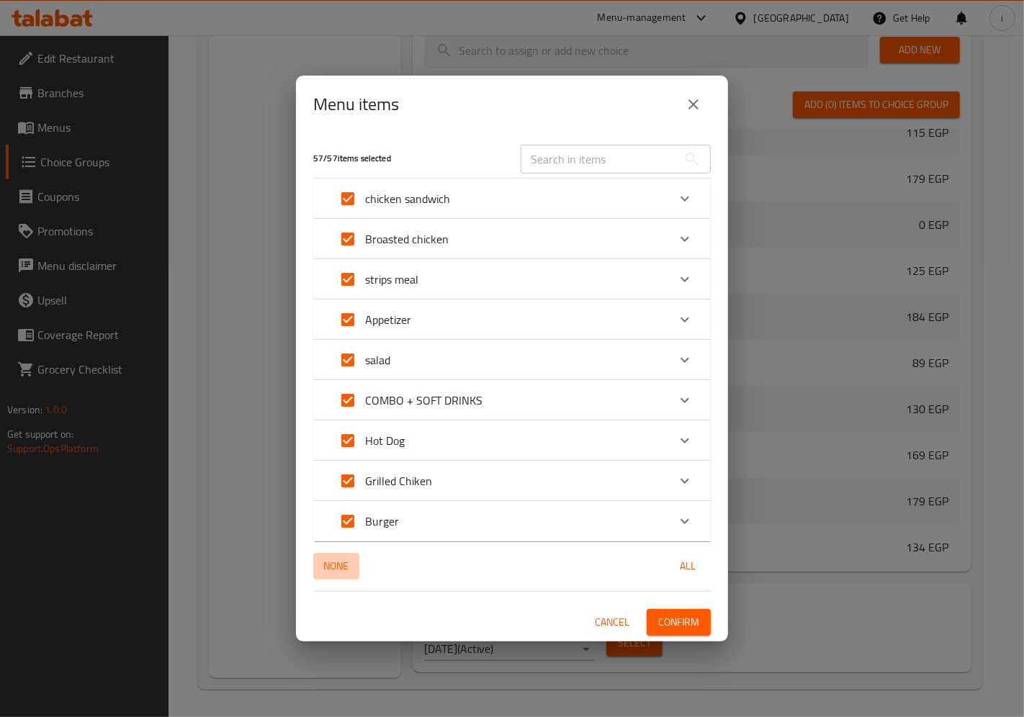
checkbox input "false"
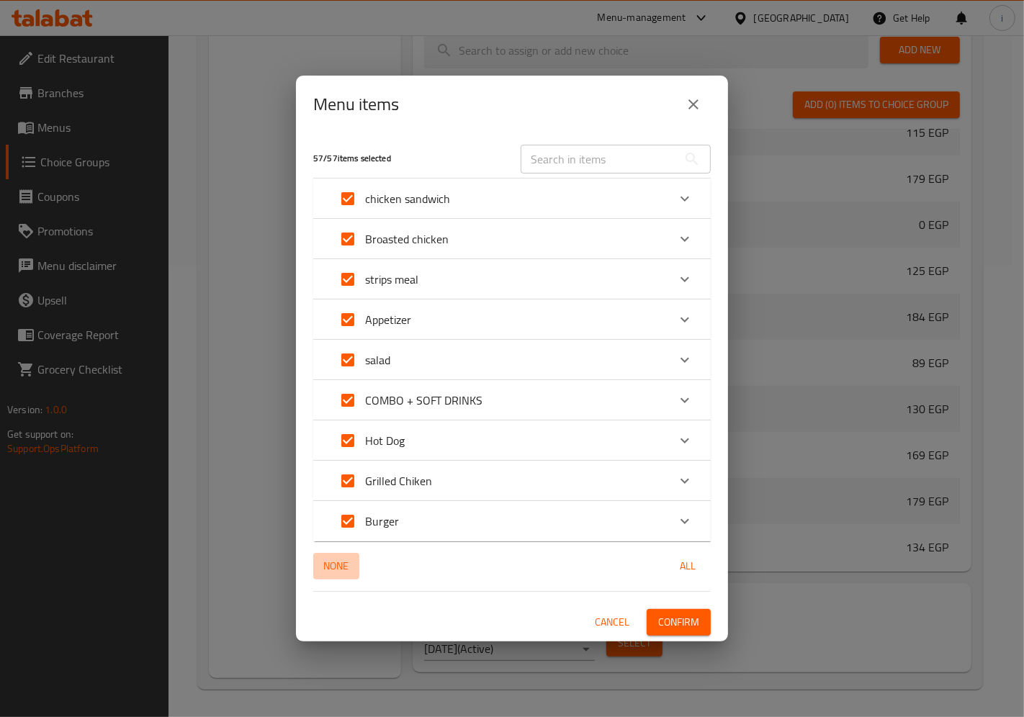
checkbox input "false"
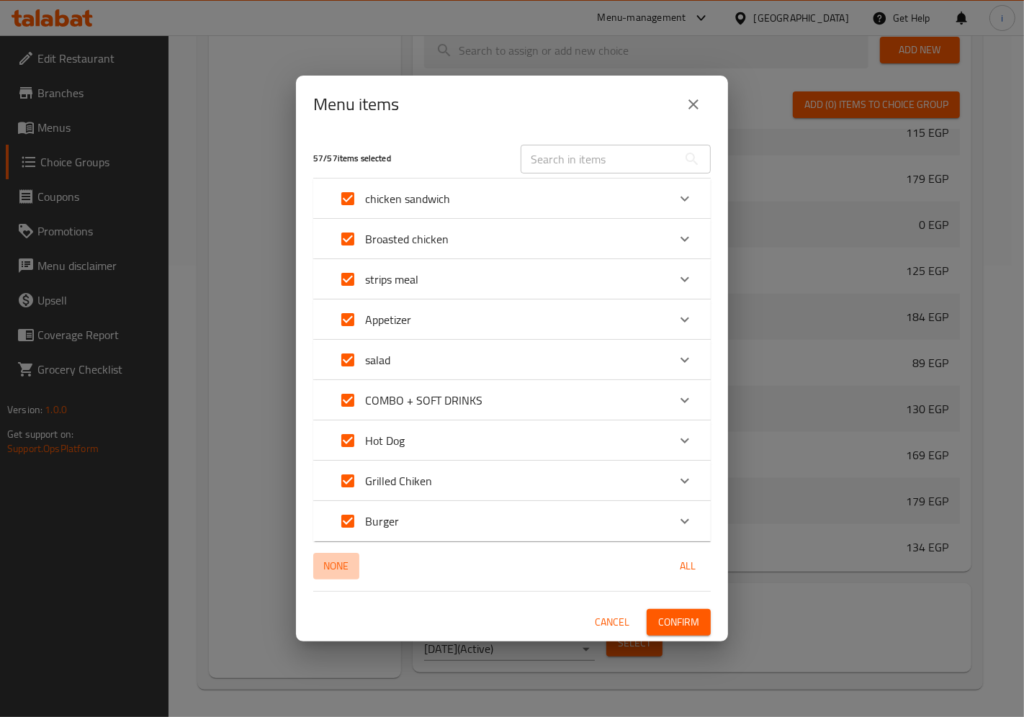
checkbox input "false"
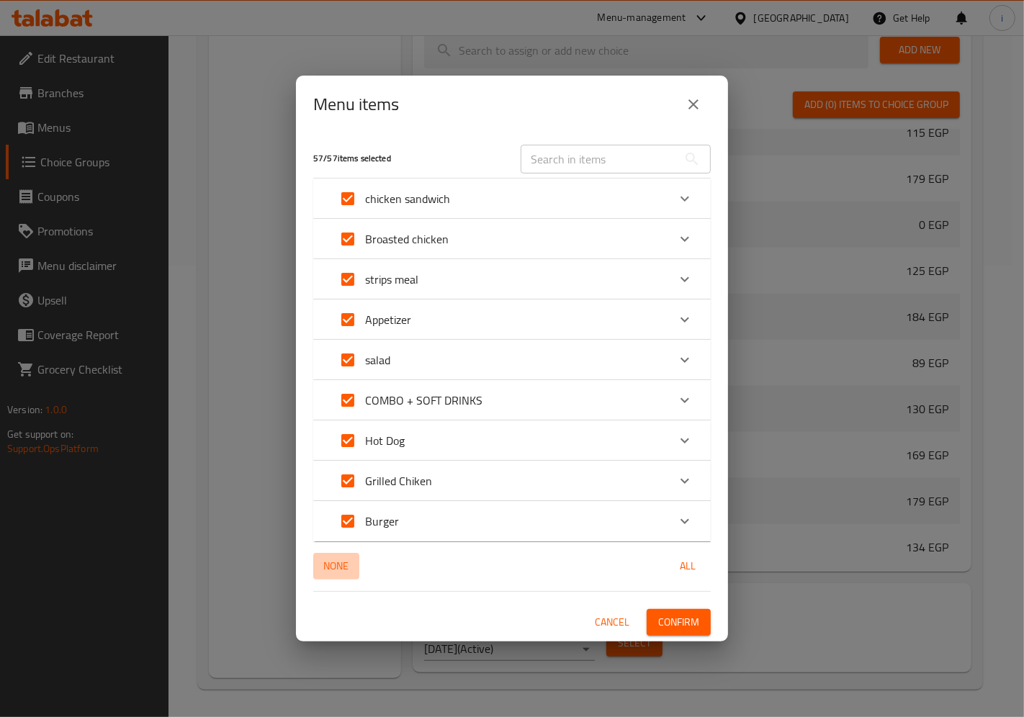
checkbox input "false"
click at [613, 617] on span "Cancel" at bounding box center [612, 622] width 35 height 18
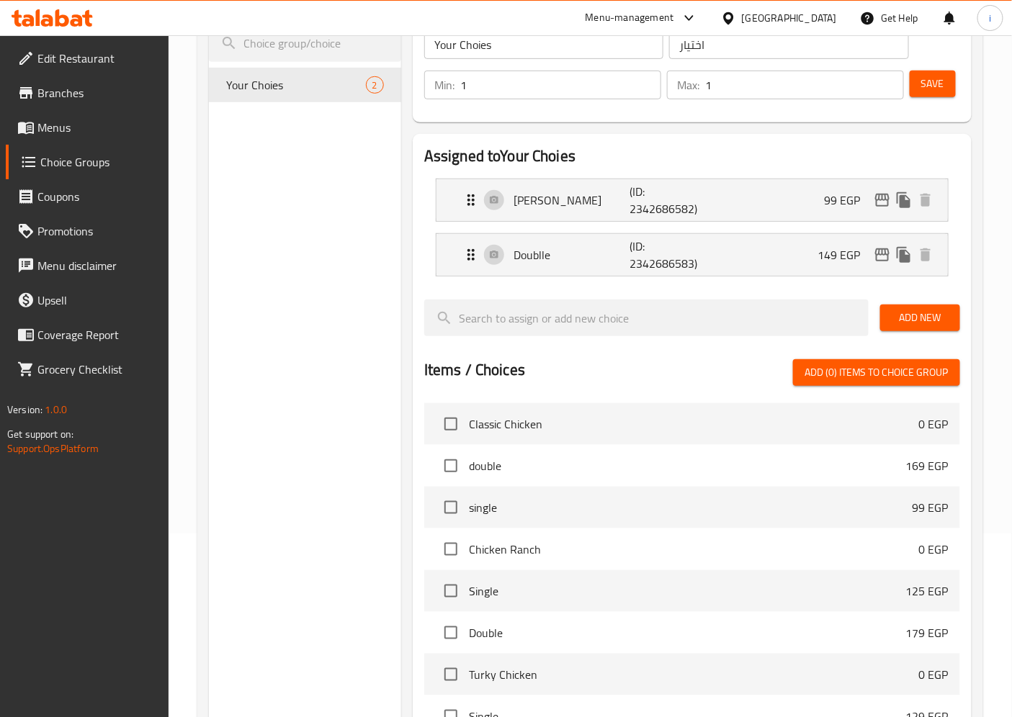
scroll to position [0, 0]
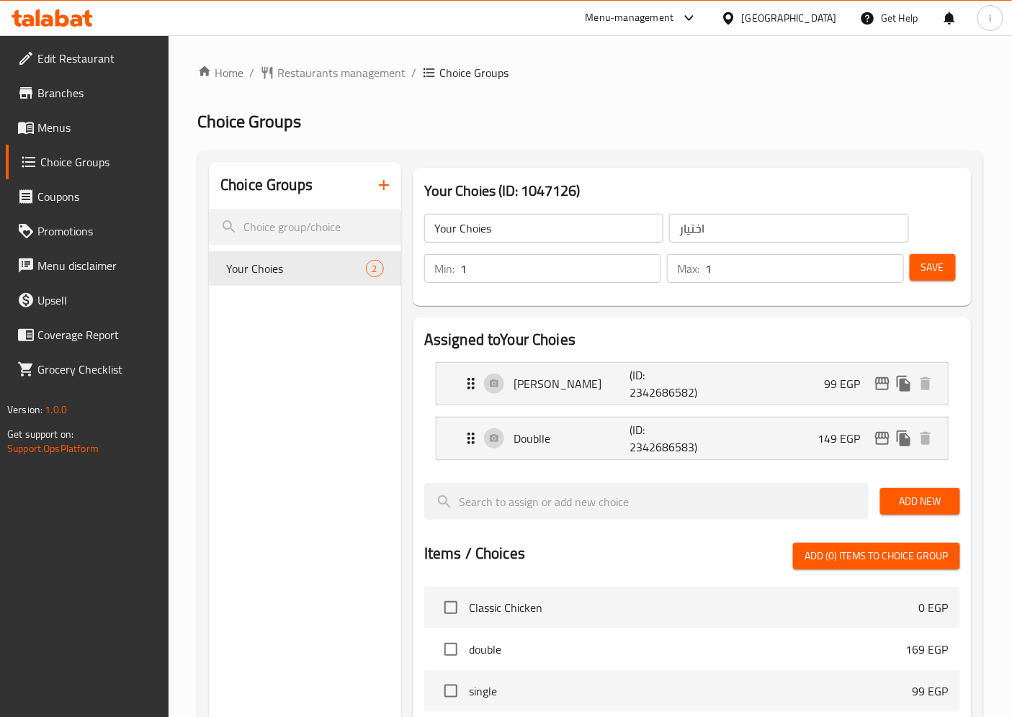
click at [56, 131] on span "Menus" at bounding box center [97, 127] width 120 height 17
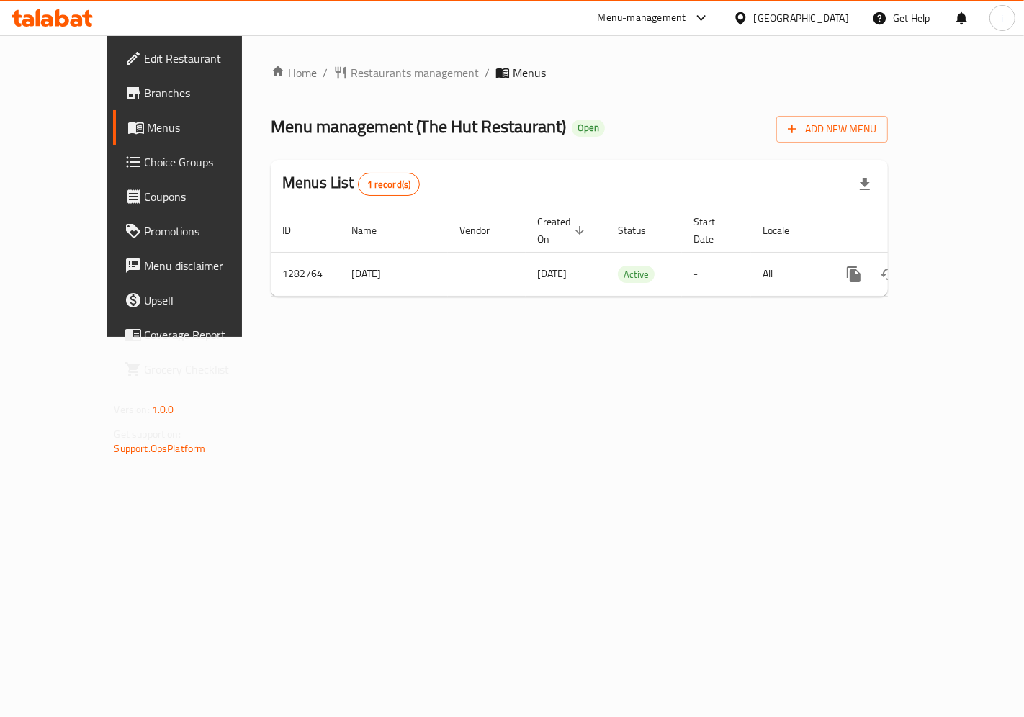
click at [113, 174] on link "Choice Groups" at bounding box center [195, 162] width 165 height 35
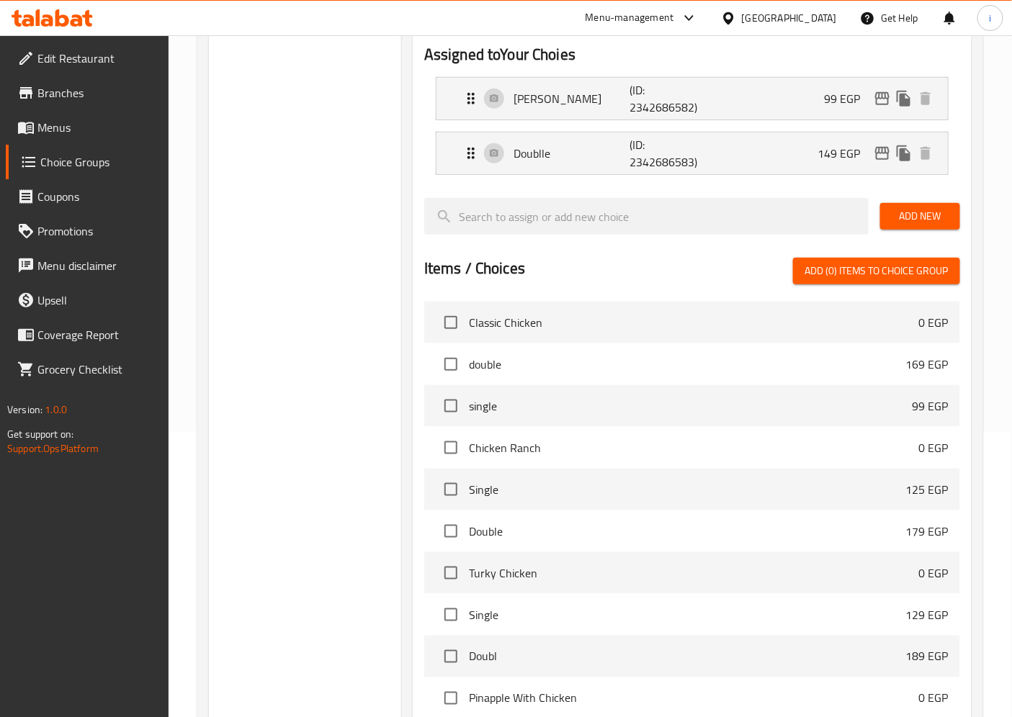
scroll to position [451, 0]
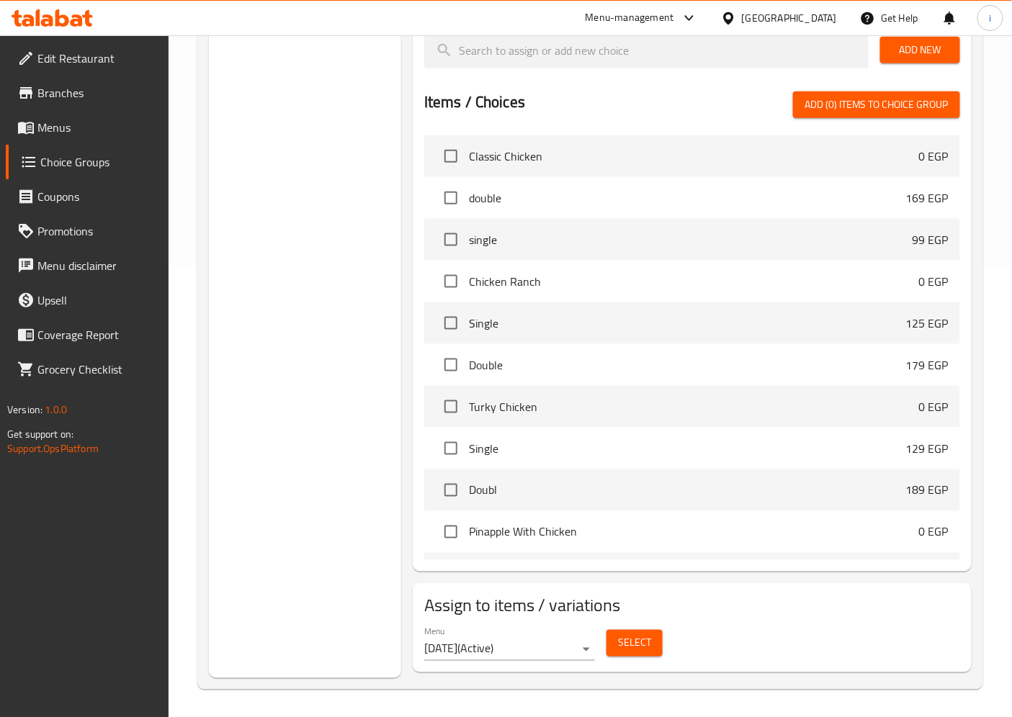
click at [627, 641] on span "Select" at bounding box center [634, 643] width 33 height 18
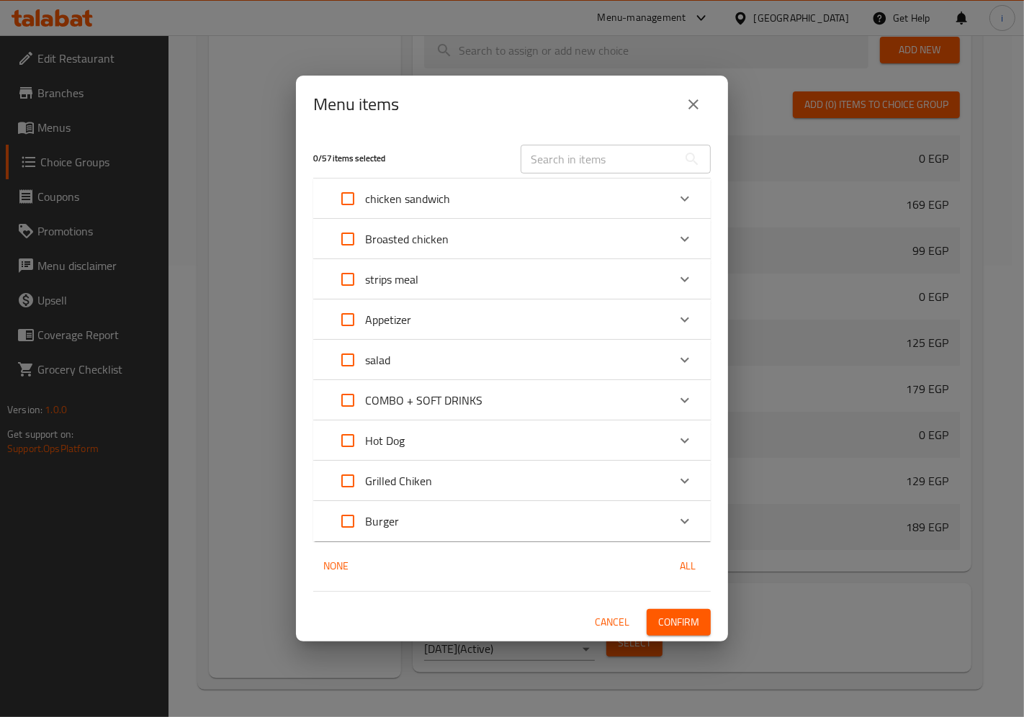
click at [612, 611] on button "Cancel" at bounding box center [612, 622] width 46 height 27
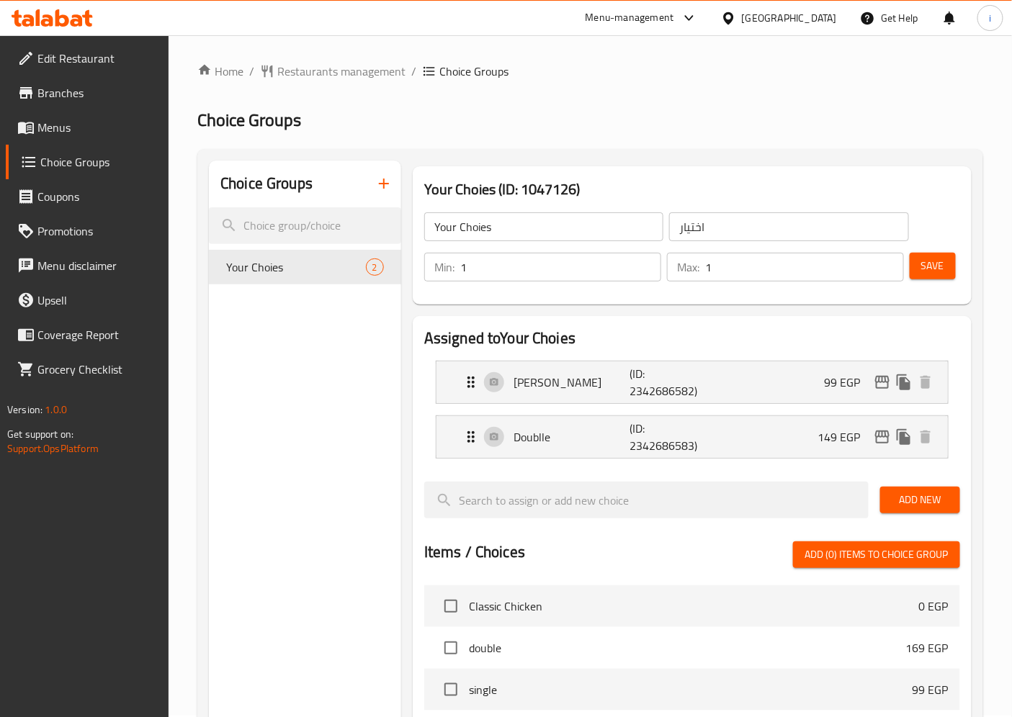
scroll to position [0, 0]
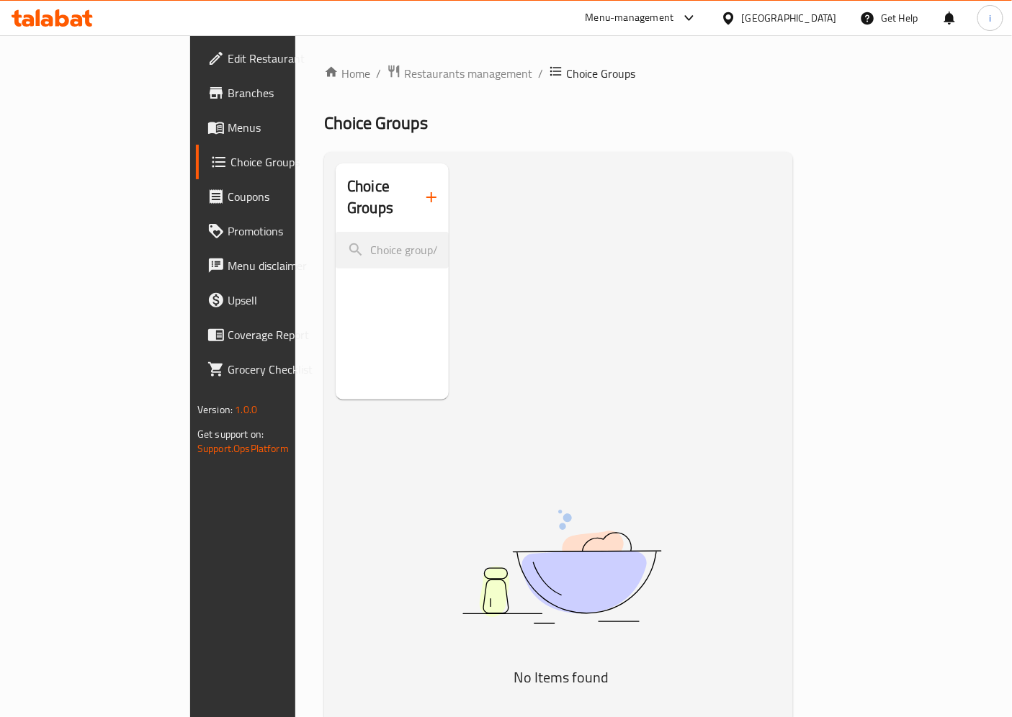
click at [230, 156] on span "Choice Groups" at bounding box center [288, 161] width 117 height 17
click at [228, 119] on span "Menus" at bounding box center [288, 127] width 120 height 17
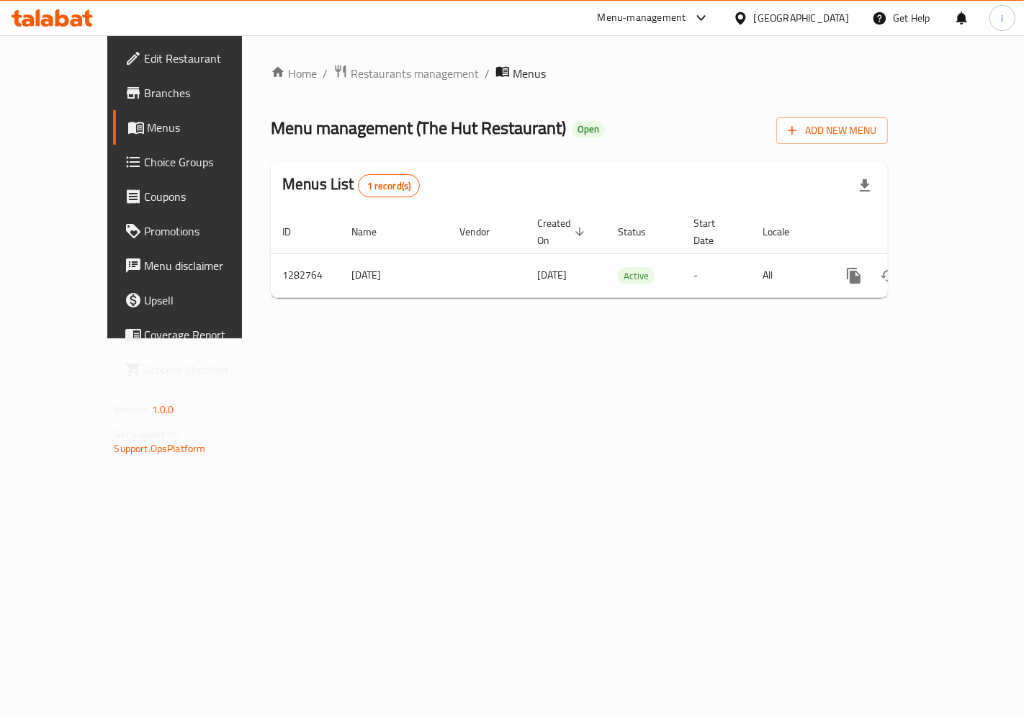
click at [145, 156] on span "Choice Groups" at bounding box center [206, 161] width 122 height 17
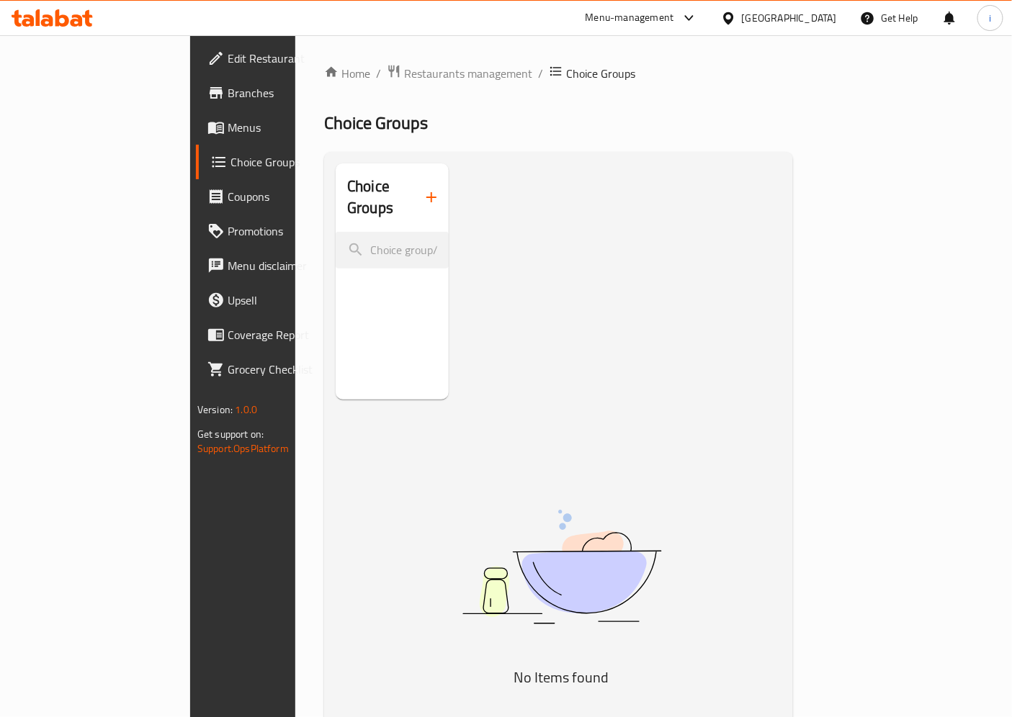
click at [228, 119] on span "Menus" at bounding box center [288, 127] width 120 height 17
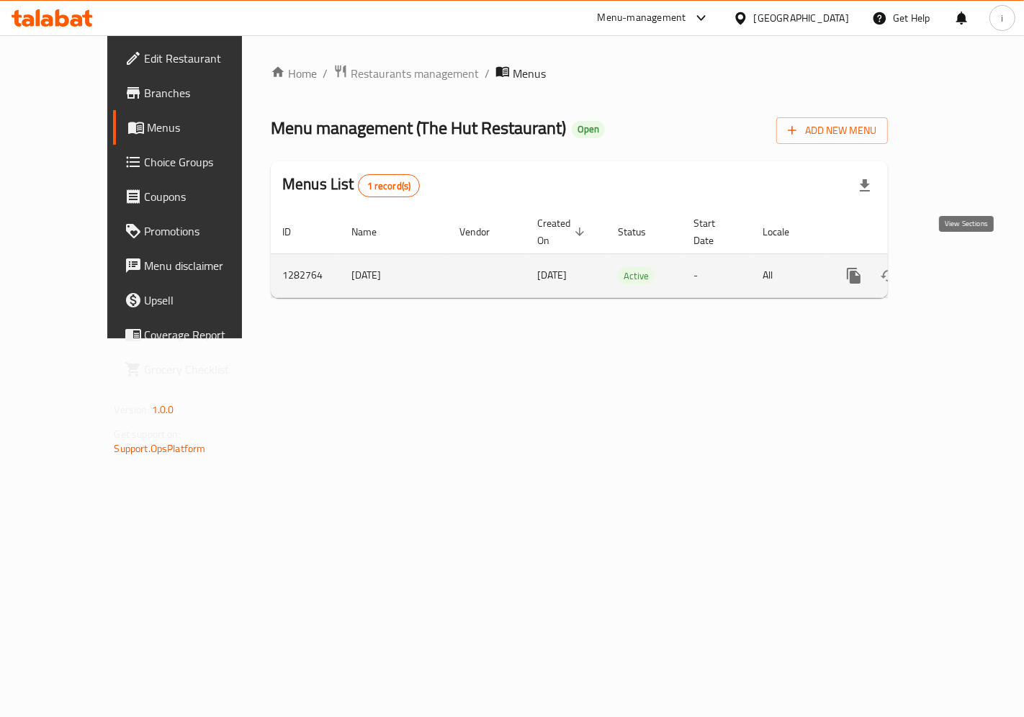
click at [966, 267] on icon "enhanced table" at bounding box center [957, 275] width 17 height 17
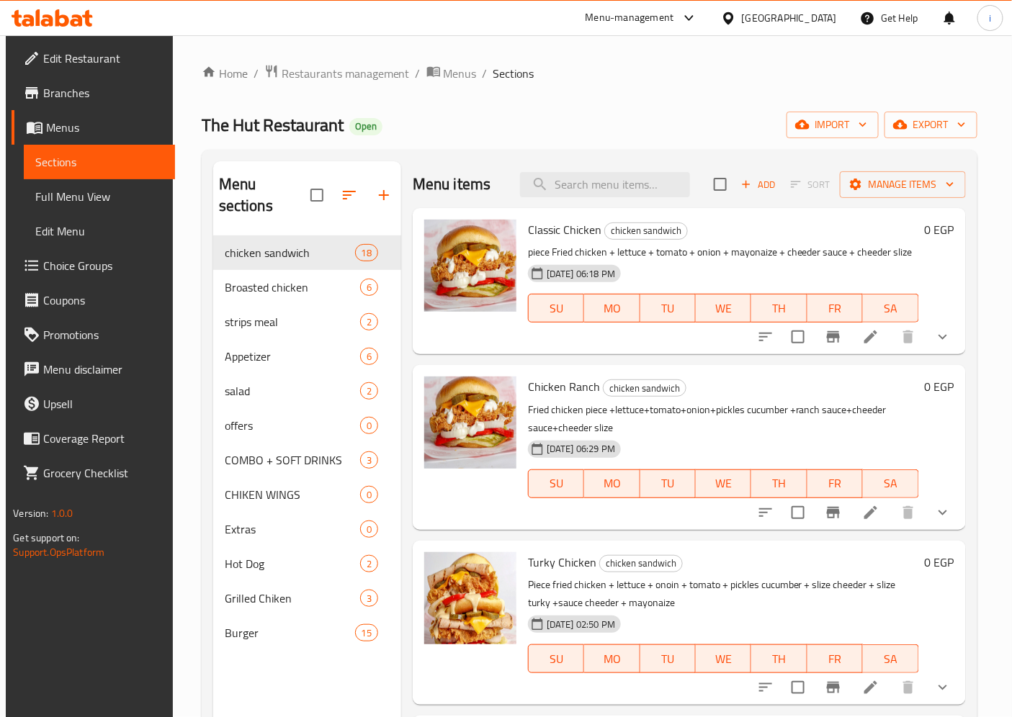
click at [63, 269] on span "Choice Groups" at bounding box center [103, 265] width 120 height 17
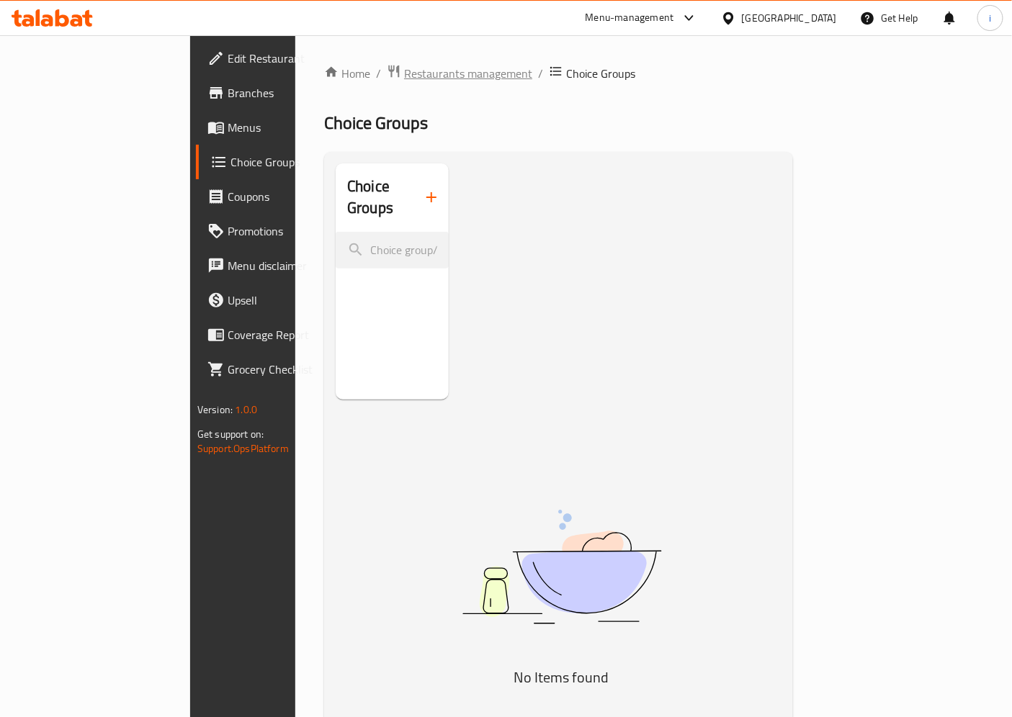
click at [404, 71] on span "Restaurants management" at bounding box center [468, 73] width 128 height 17
click at [228, 67] on span "Edit Restaurant" at bounding box center [288, 58] width 120 height 17
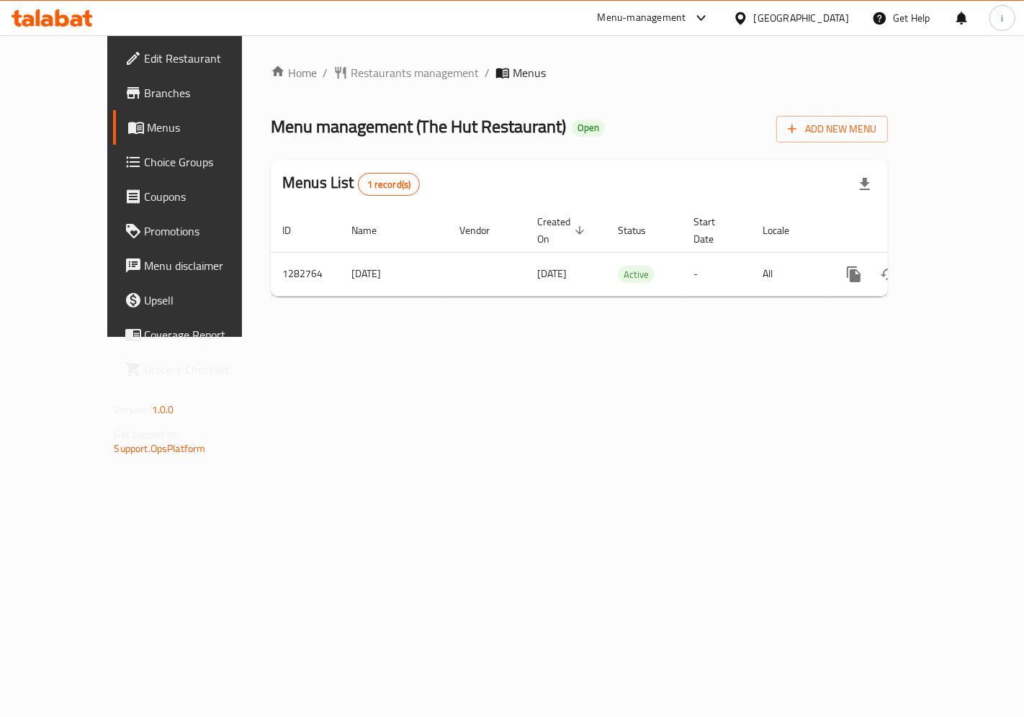
click at [145, 154] on span "Choice Groups" at bounding box center [206, 161] width 122 height 17
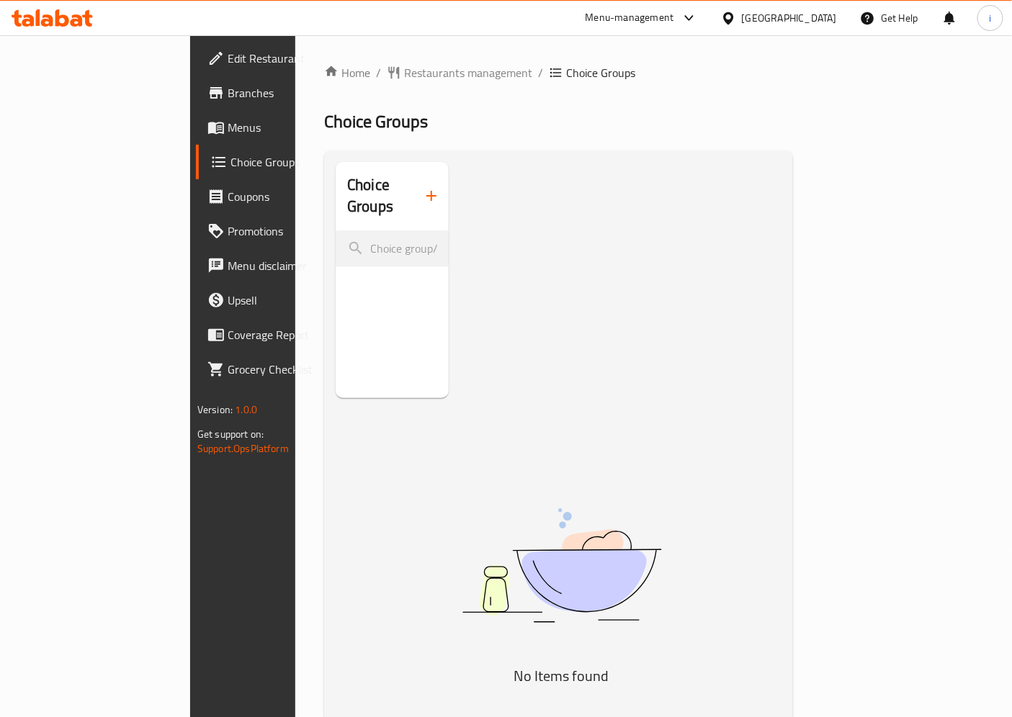
click at [326, 84] on div "Home / Restaurants management / Choice Groups Choice Groups Choice Groups No It…" at bounding box center [558, 477] width 469 height 827
click at [404, 80] on span "Restaurants management" at bounding box center [468, 72] width 128 height 17
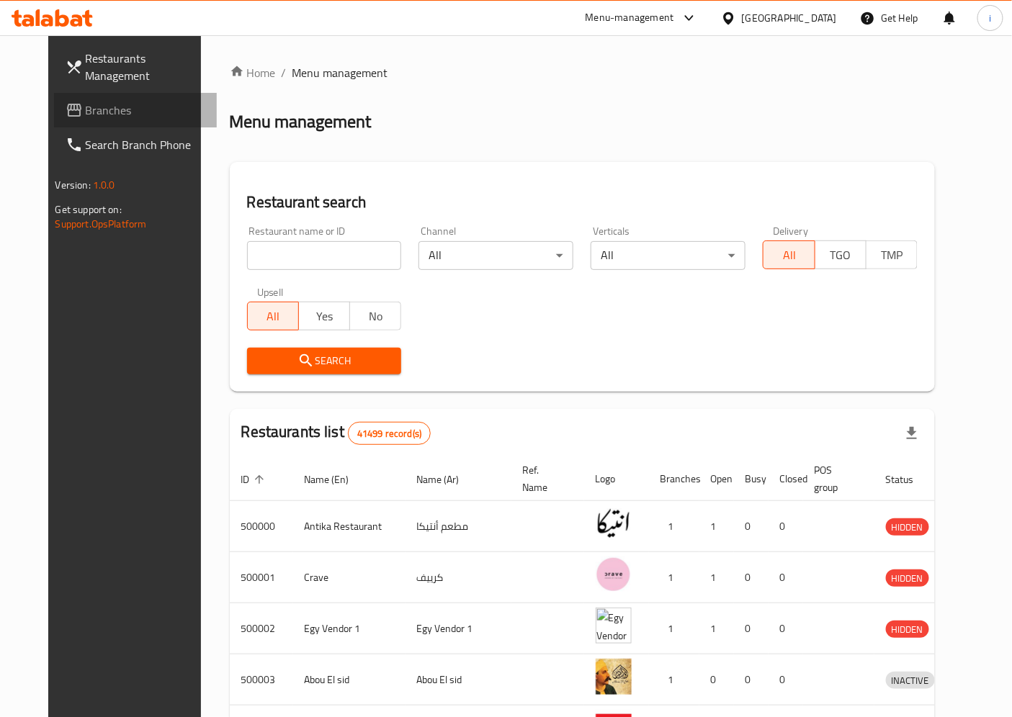
click at [86, 104] on span "Branches" at bounding box center [146, 110] width 120 height 17
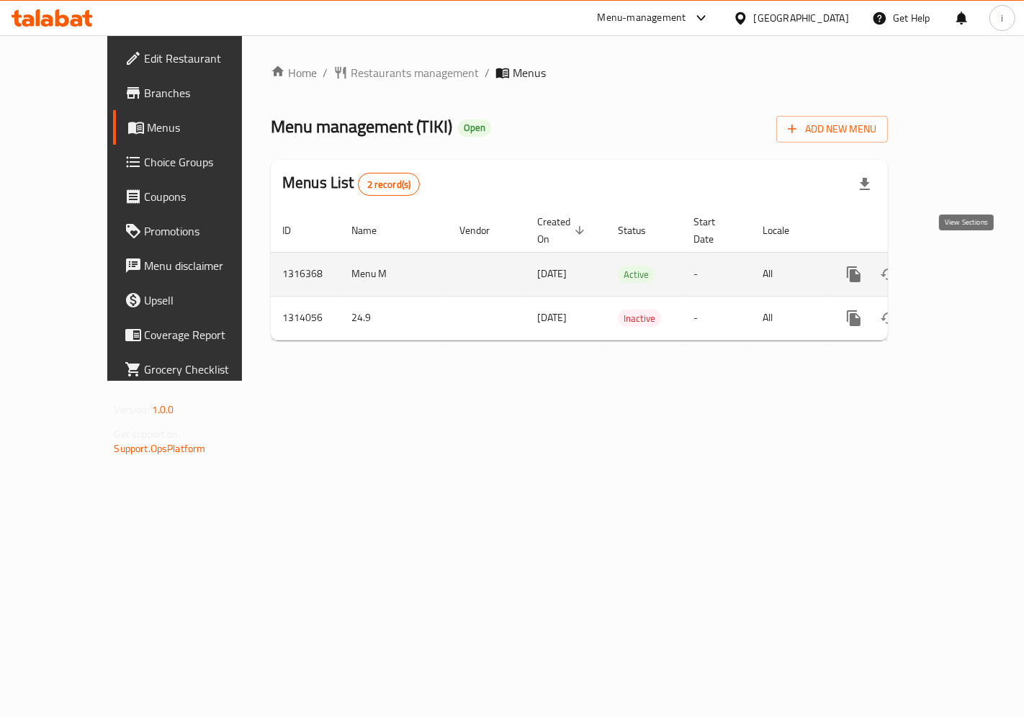
click at [966, 266] on icon "enhanced table" at bounding box center [957, 274] width 17 height 17
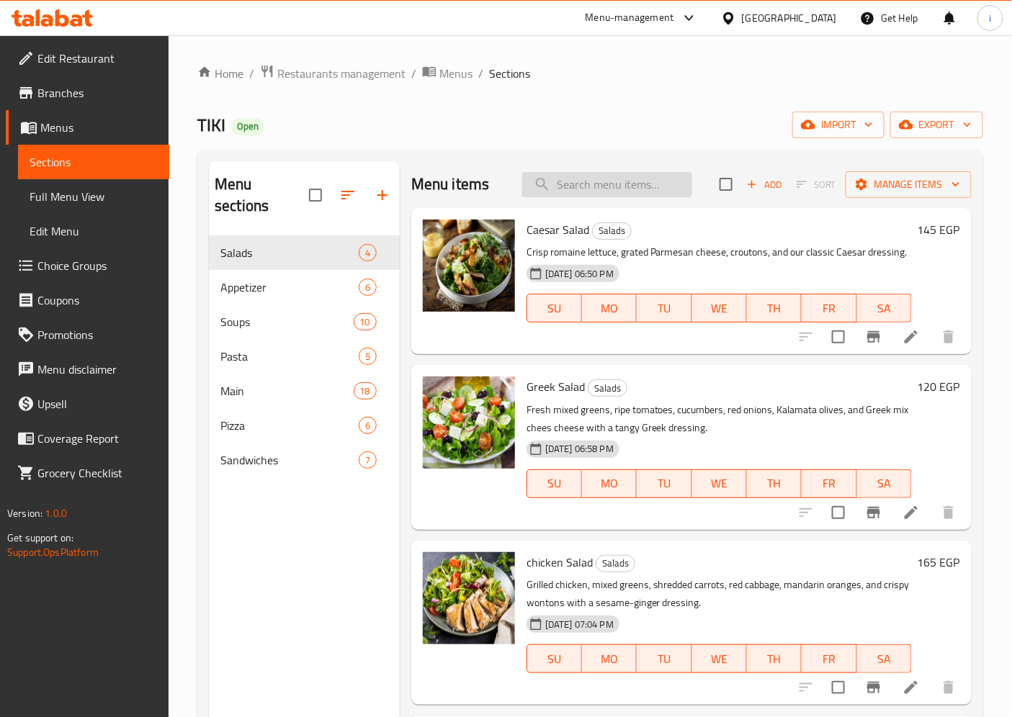
click at [567, 184] on input "search" at bounding box center [607, 184] width 170 height 25
paste input "Beef bacon"
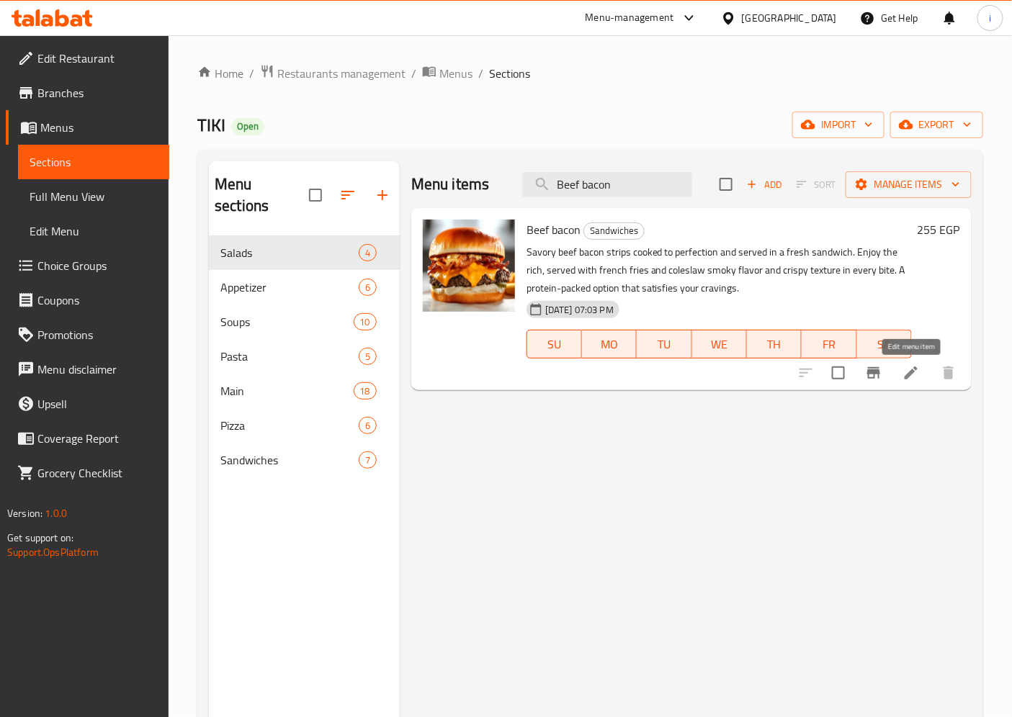
type input "Beef bacon"
click at [909, 374] on icon at bounding box center [910, 372] width 13 height 13
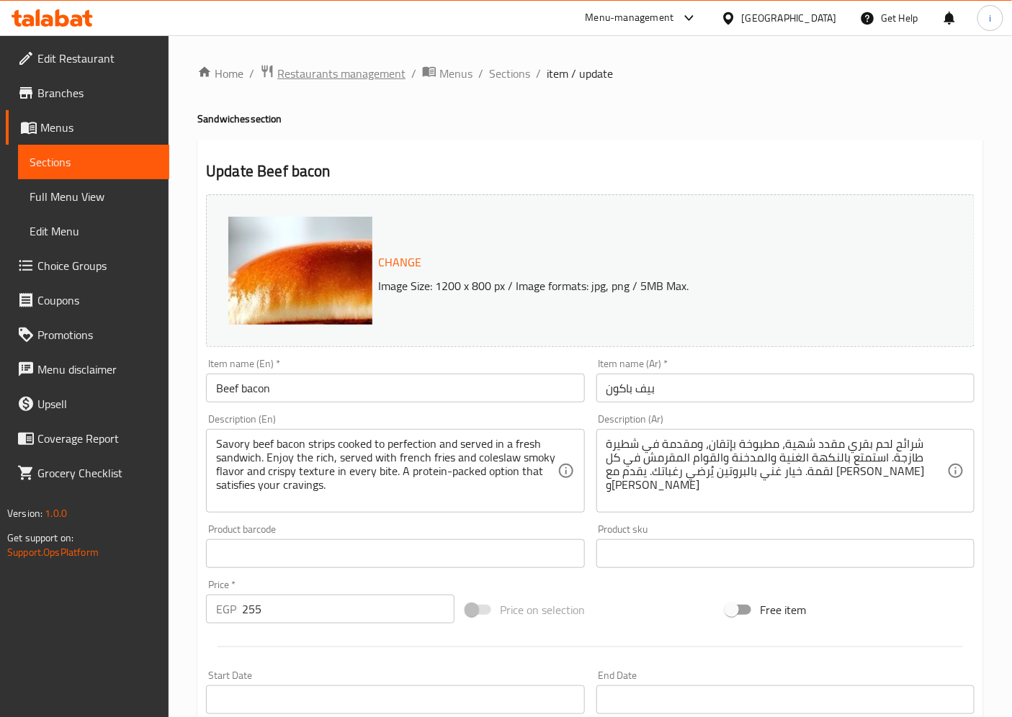
click at [299, 73] on span "Restaurants management" at bounding box center [341, 73] width 128 height 17
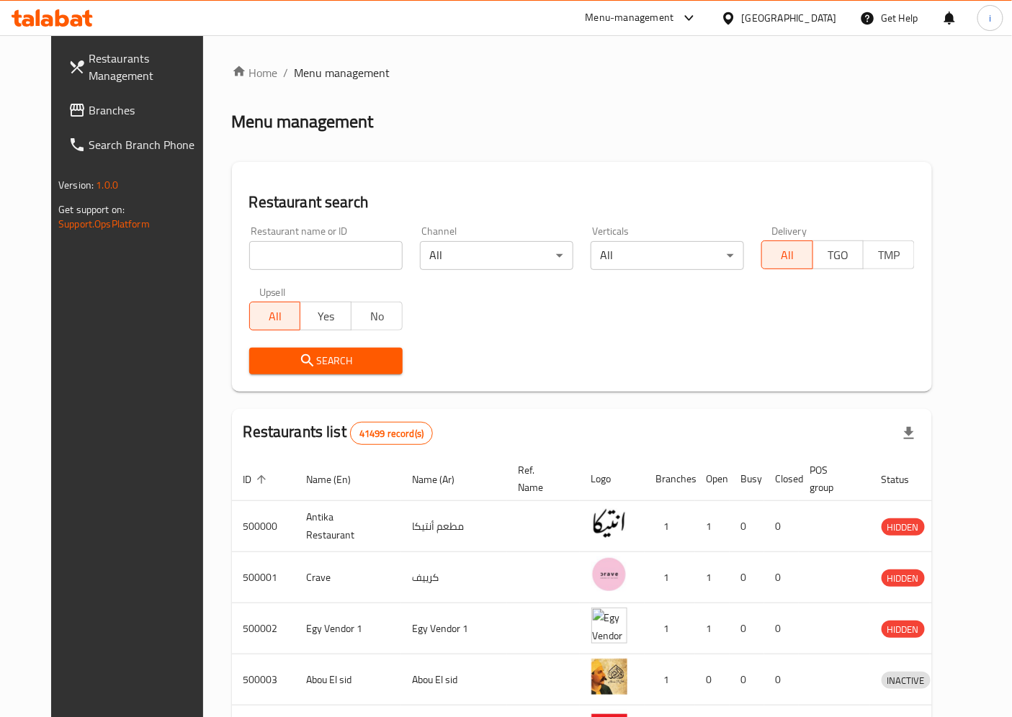
click at [89, 111] on span "Branches" at bounding box center [149, 110] width 120 height 17
